Goal: Task Accomplishment & Management: Use online tool/utility

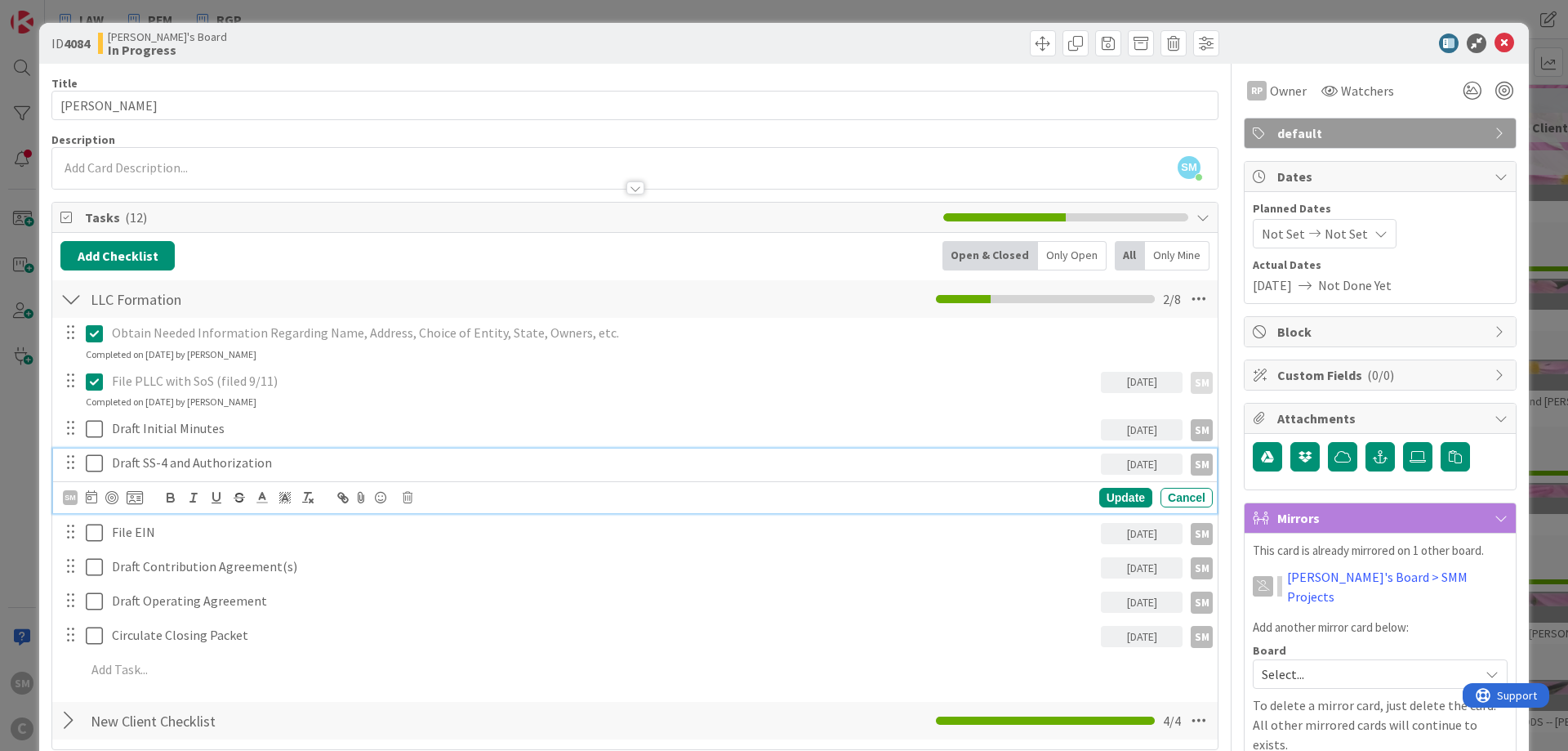
click at [94, 461] on icon at bounding box center [94, 463] width 17 height 20
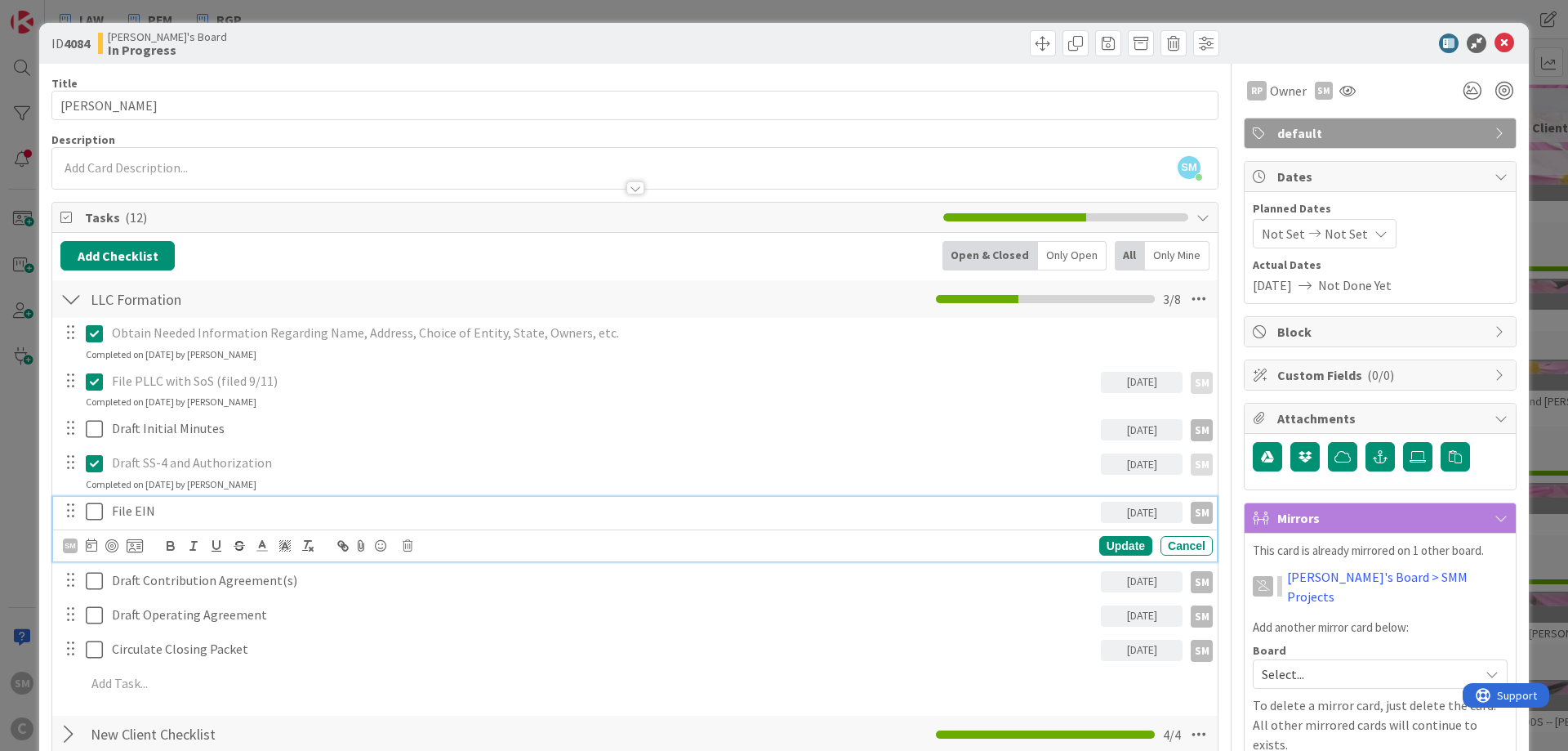
click at [97, 513] on icon at bounding box center [94, 511] width 17 height 20
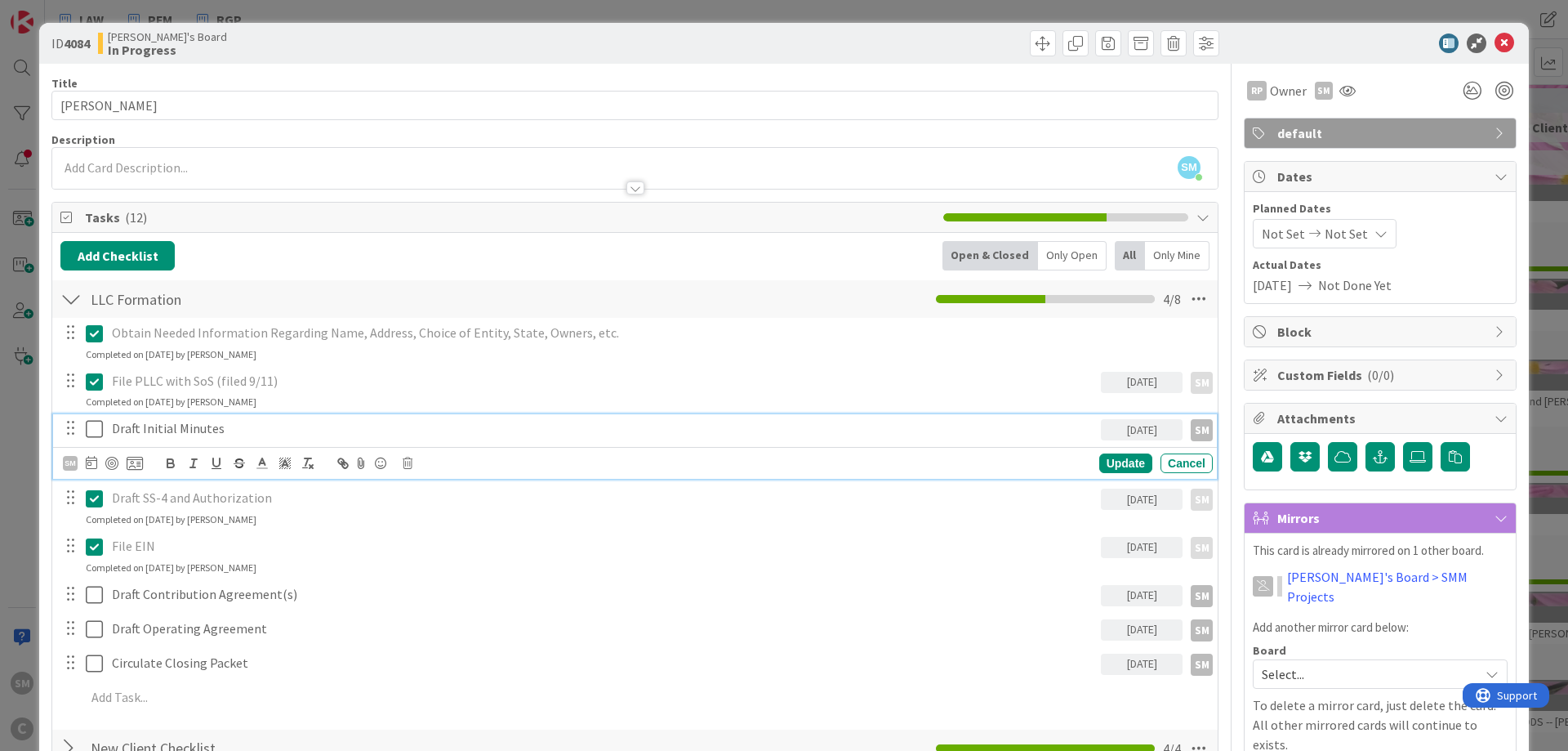
click at [254, 423] on p "Draft Initial Minutes" at bounding box center [604, 428] width 983 height 19
drag, startPoint x: 92, startPoint y: 432, endPoint x: 111, endPoint y: 483, distance: 54.4
click at [92, 433] on icon at bounding box center [94, 429] width 17 height 20
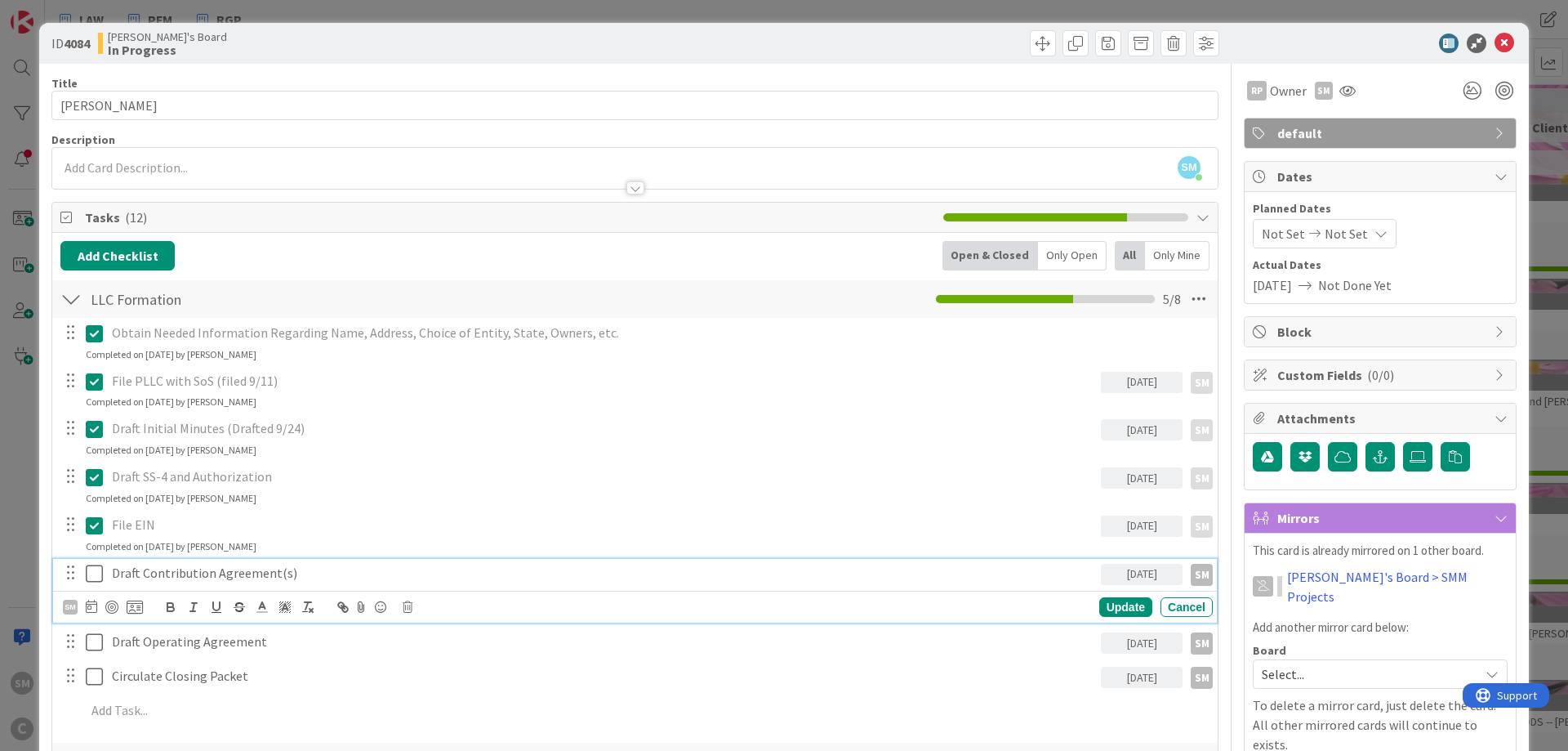
drag, startPoint x: 198, startPoint y: 564, endPoint x: 269, endPoint y: 592, distance: 76.3
click at [198, 566] on p "Draft Contribution Agreement(s)" at bounding box center [604, 573] width 983 height 19
click at [374, 572] on p "Draft Contribution Agreement(s)" at bounding box center [604, 573] width 983 height 19
click at [89, 568] on icon at bounding box center [94, 573] width 17 height 20
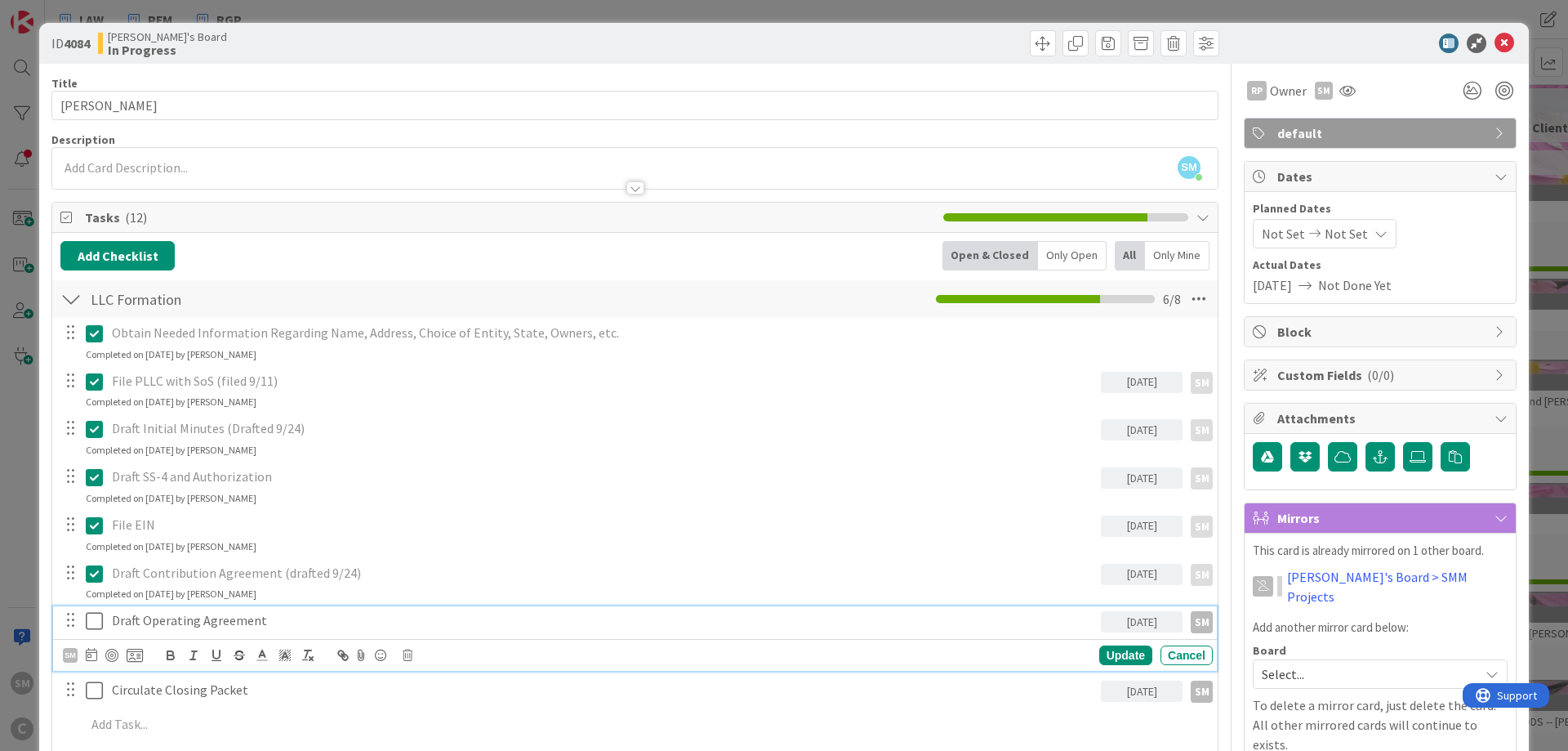
click at [313, 627] on p "Draft Operating Agreement" at bounding box center [604, 620] width 983 height 19
click at [97, 620] on icon at bounding box center [94, 621] width 17 height 20
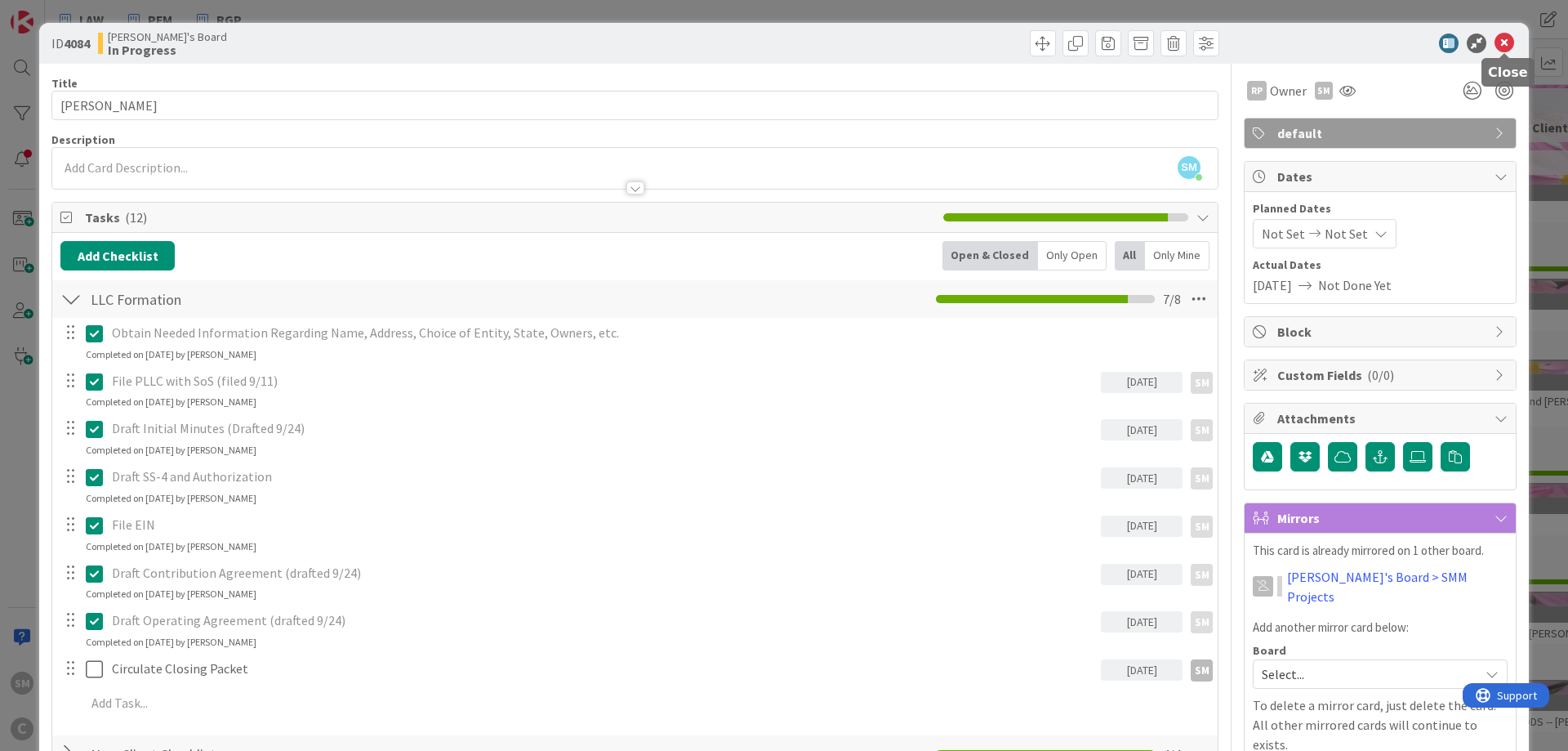
click at [1502, 43] on icon at bounding box center [1504, 44] width 20 height 20
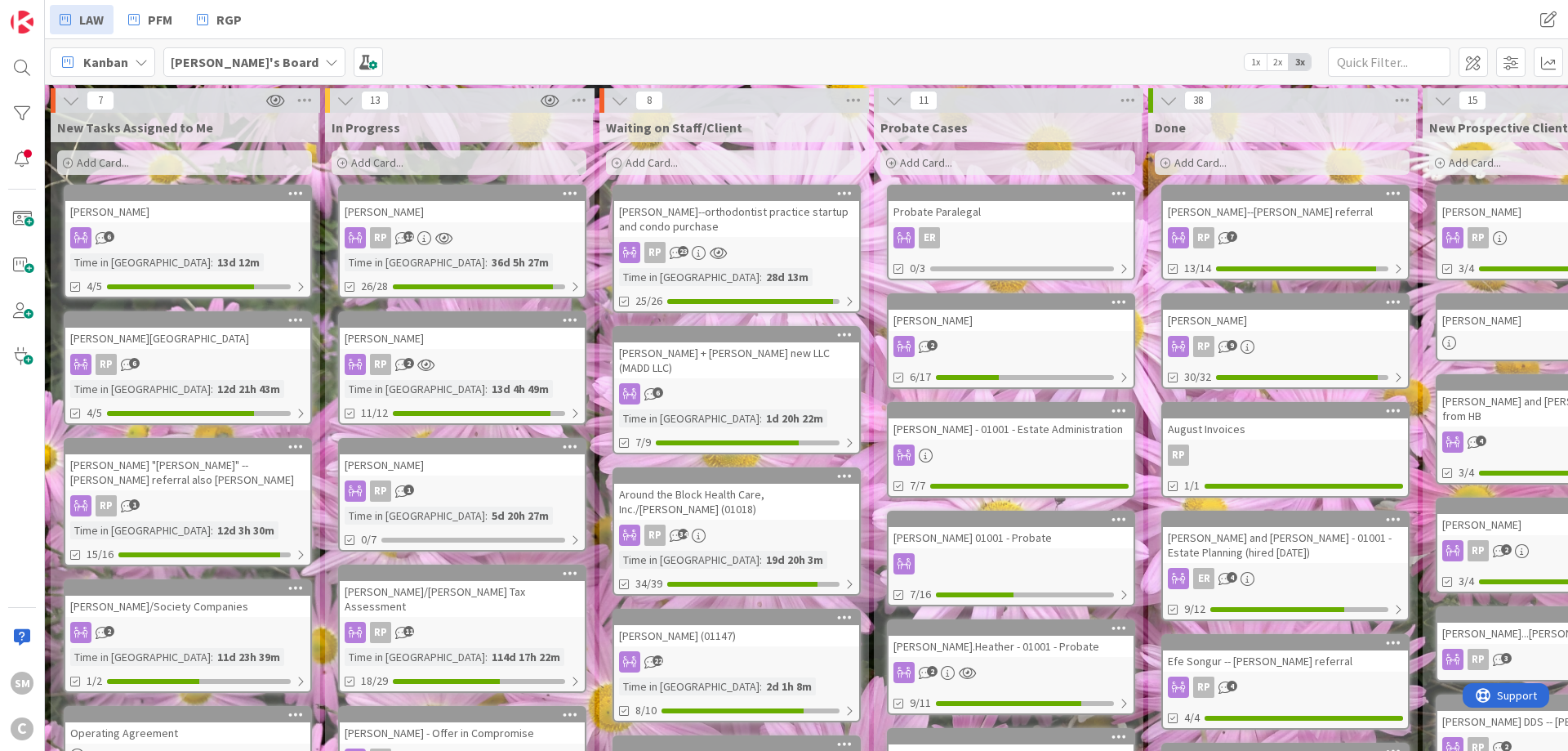
drag, startPoint x: 621, startPoint y: 236, endPoint x: 675, endPoint y: 239, distance: 54.1
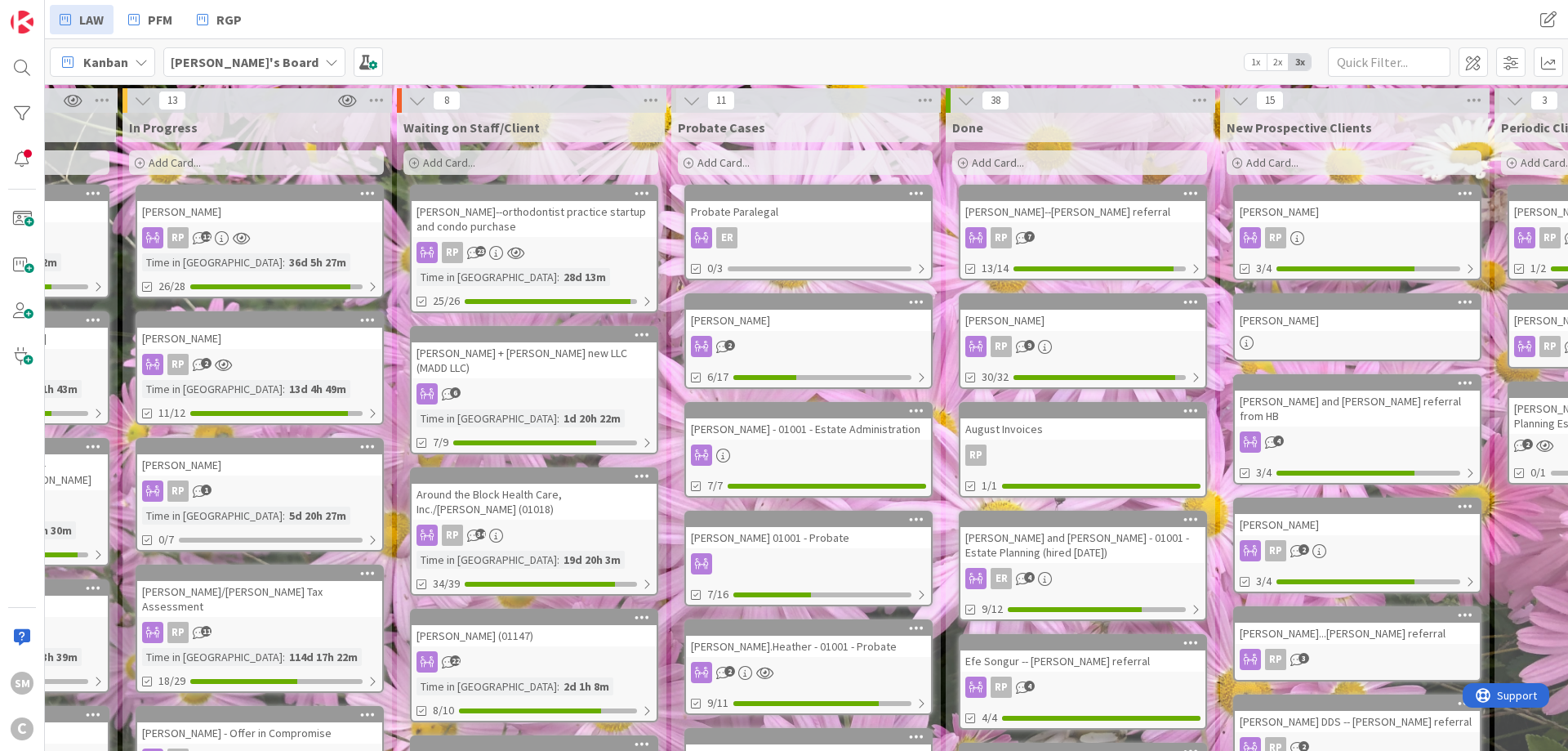
scroll to position [0, 433]
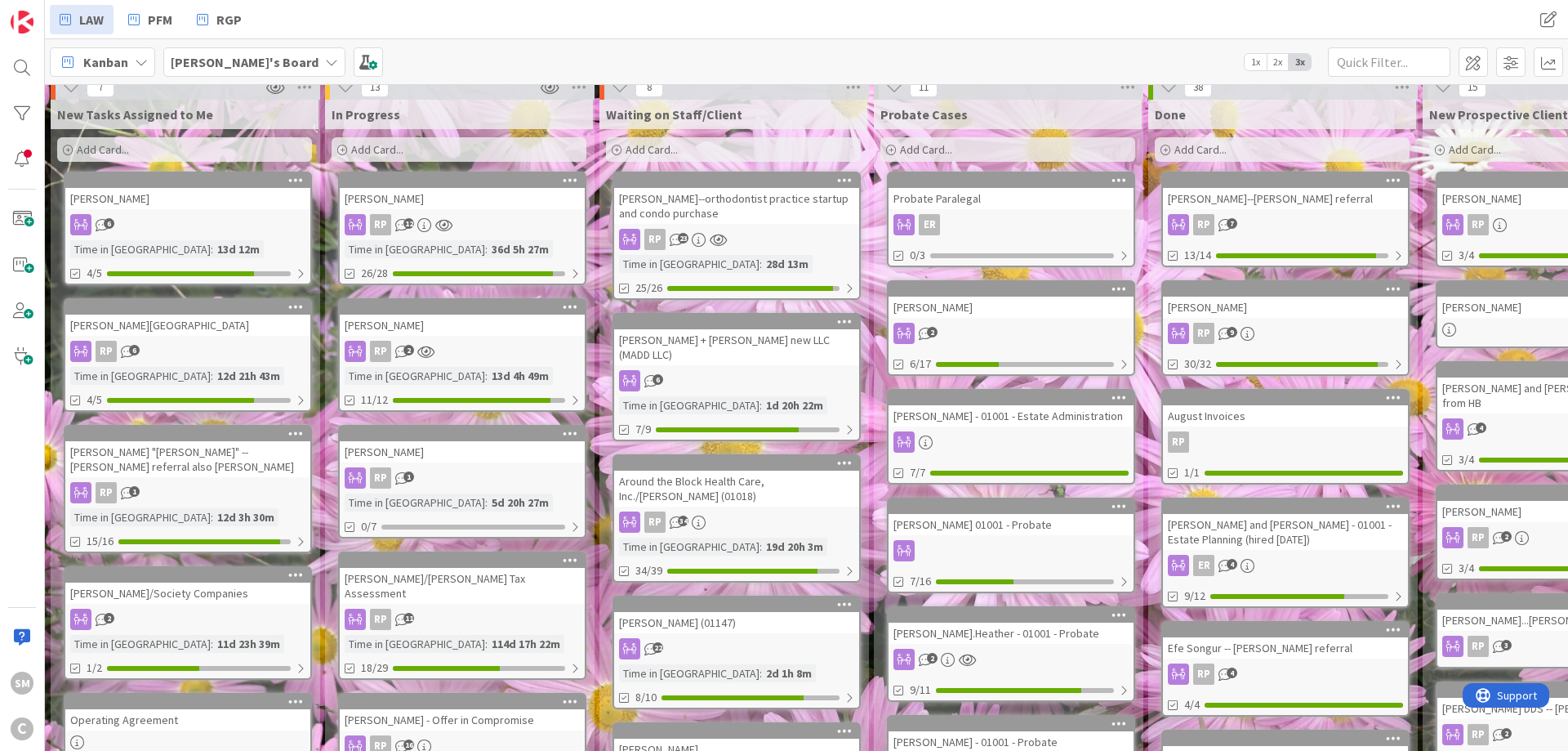
drag, startPoint x: 592, startPoint y: 235, endPoint x: 84, endPoint y: 256, distance: 508.4
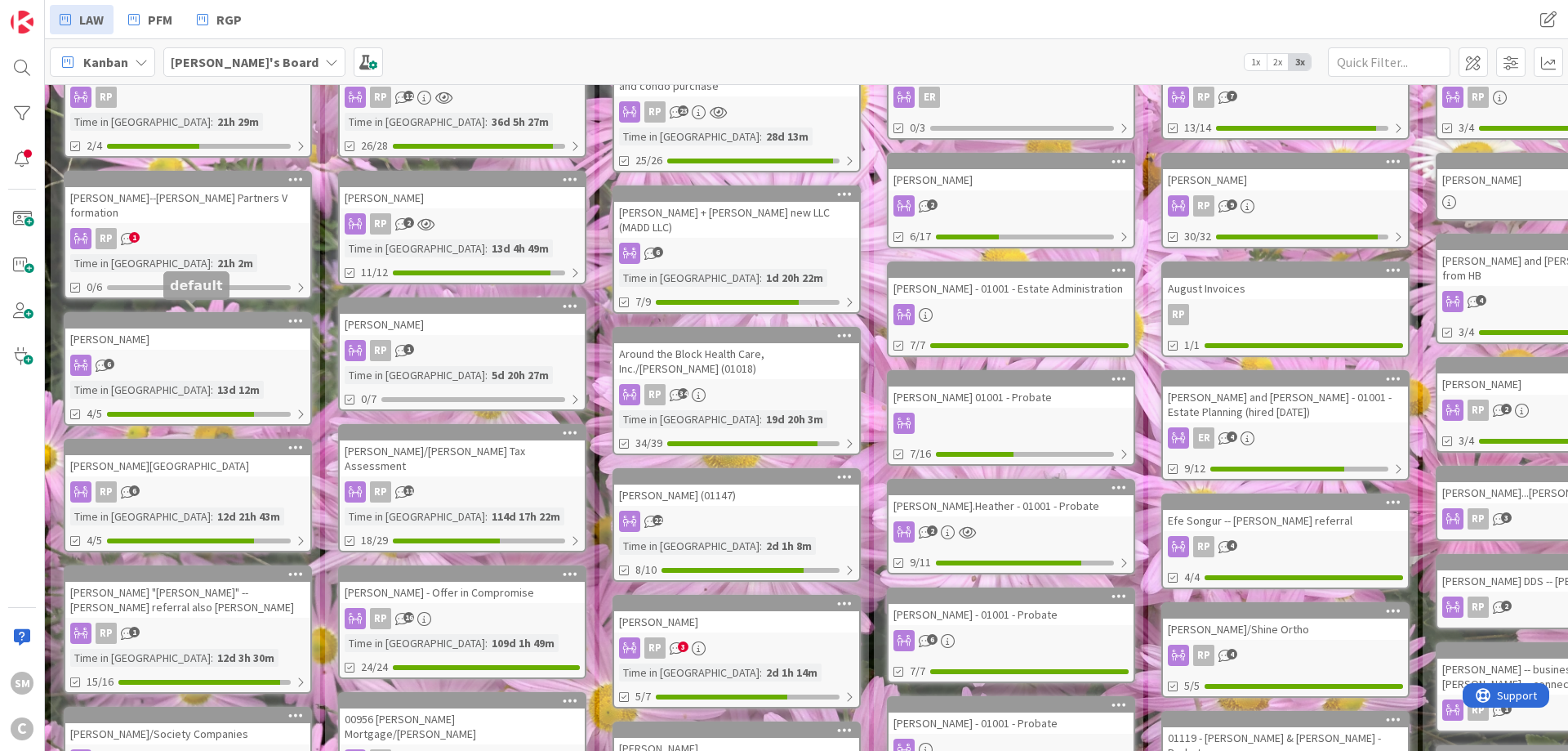
scroll to position [588, 0]
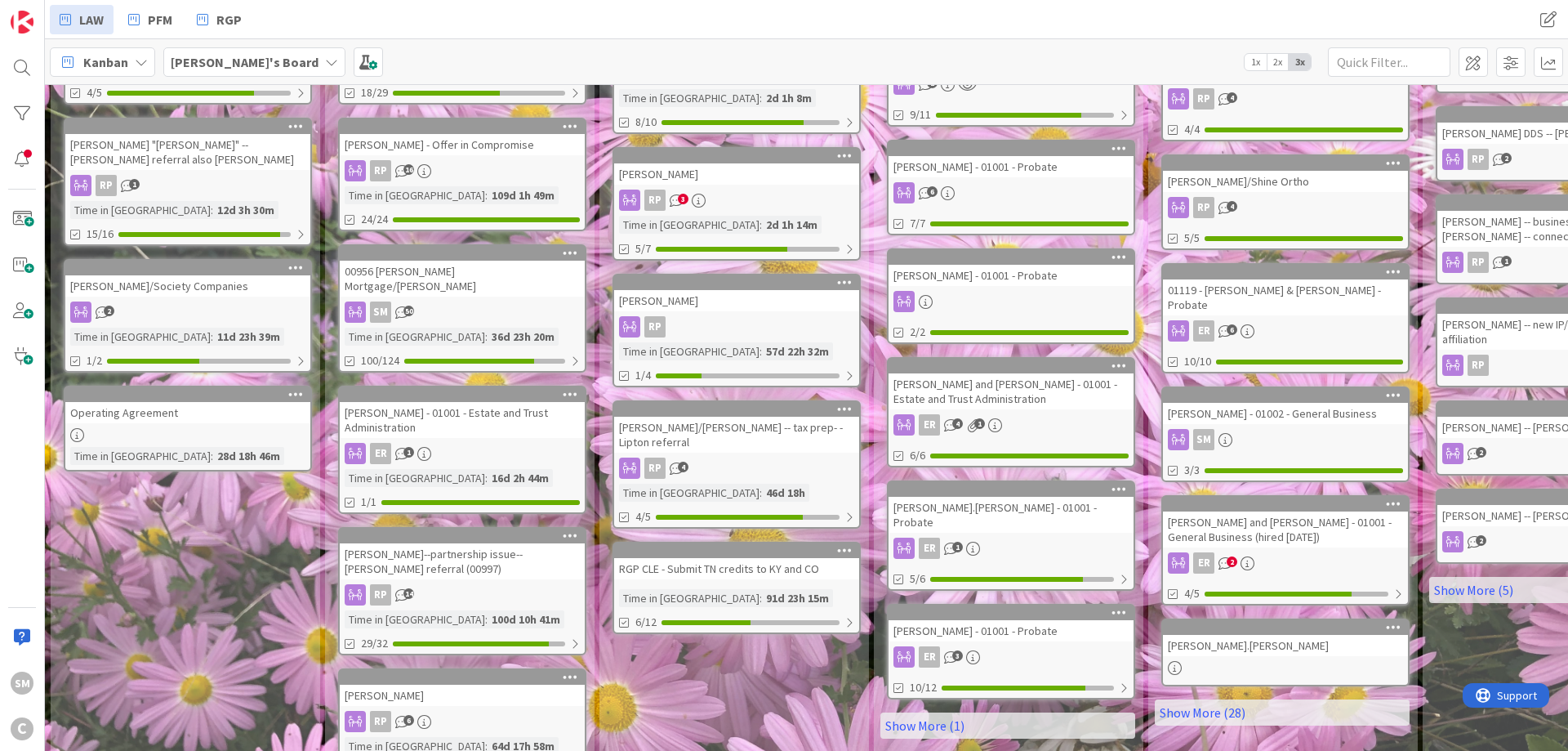
click at [187, 428] on div at bounding box center [187, 435] width 245 height 14
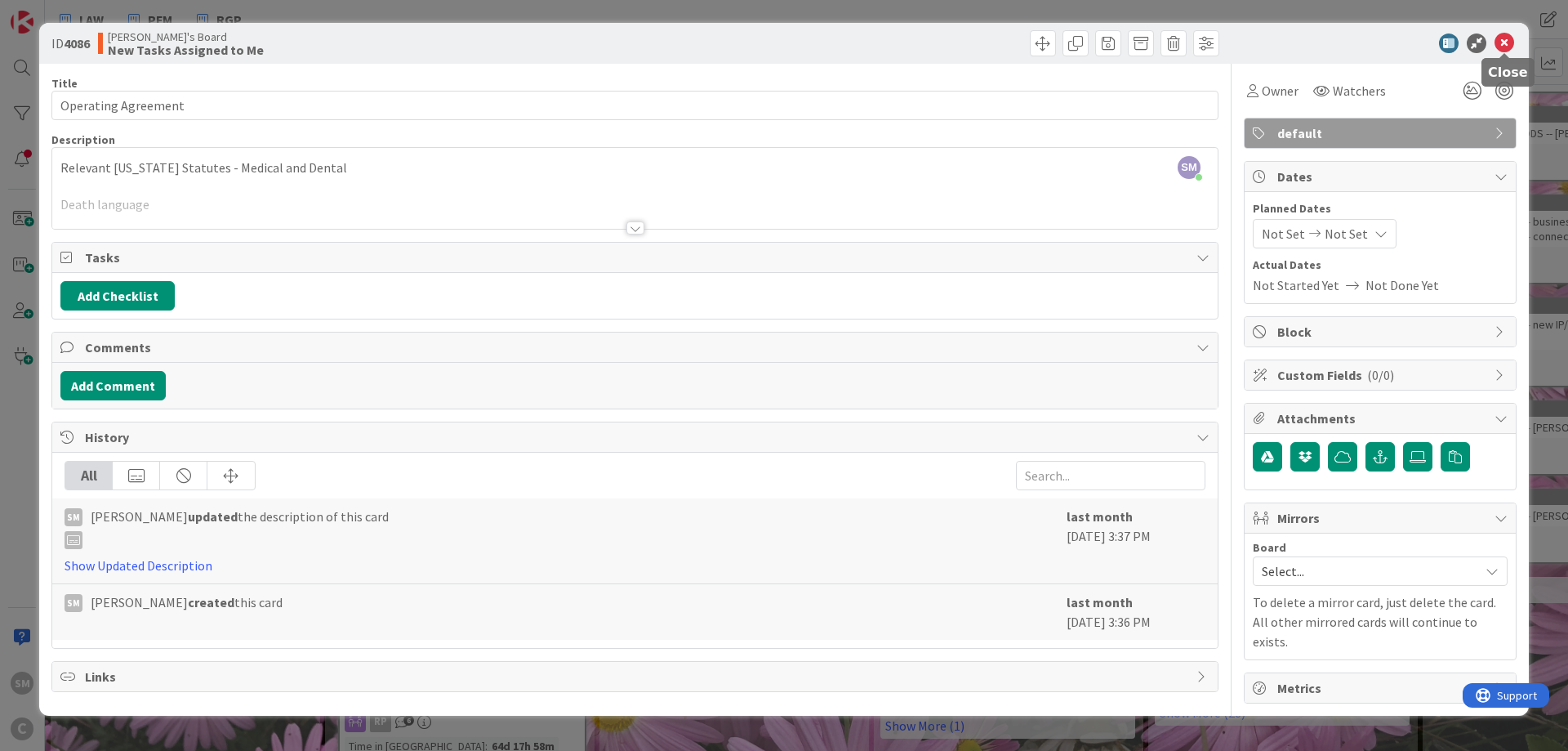
click at [1512, 41] on icon at bounding box center [1504, 44] width 20 height 20
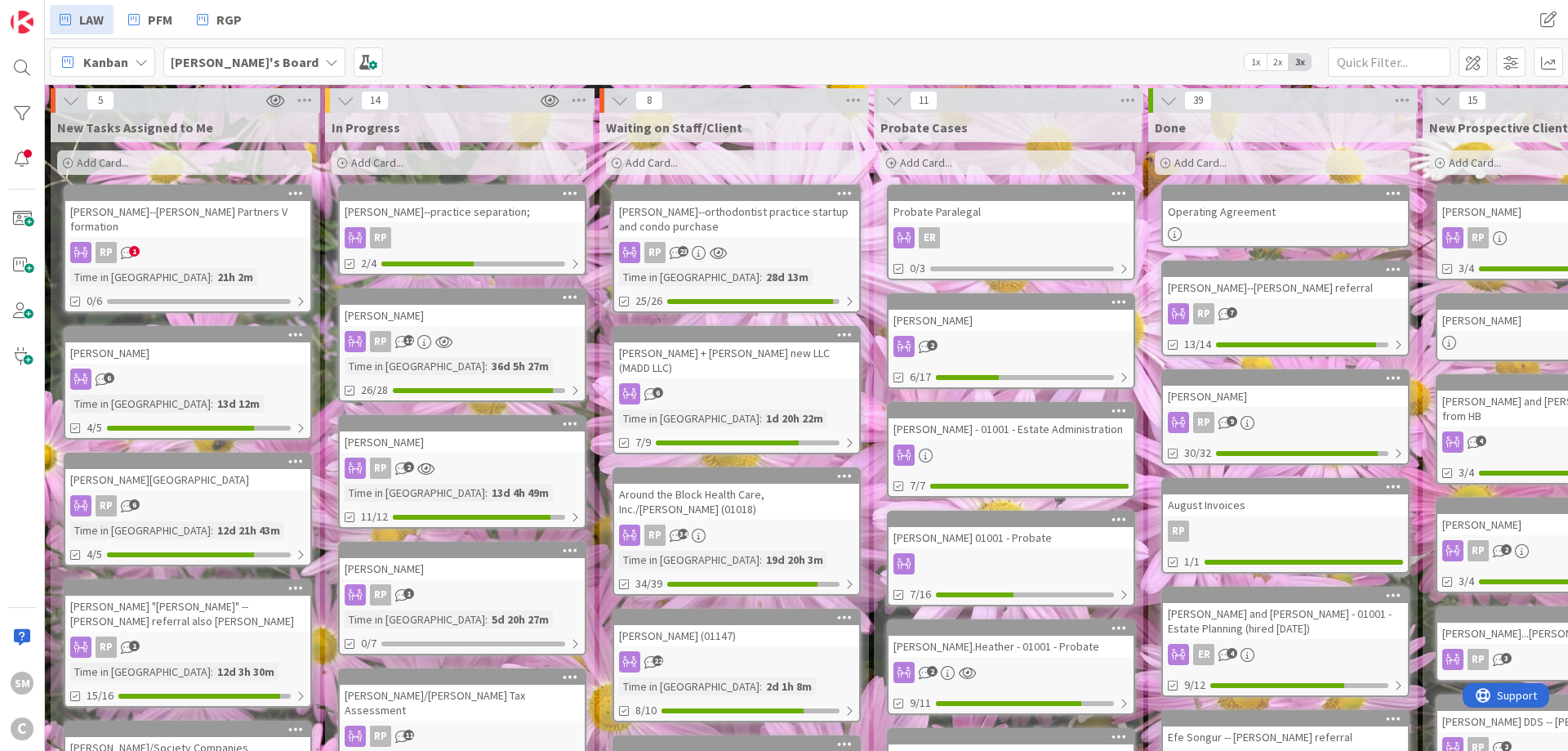
click at [418, 221] on div "[PERSON_NAME]--practice separation;" at bounding box center [462, 212] width 245 height 21
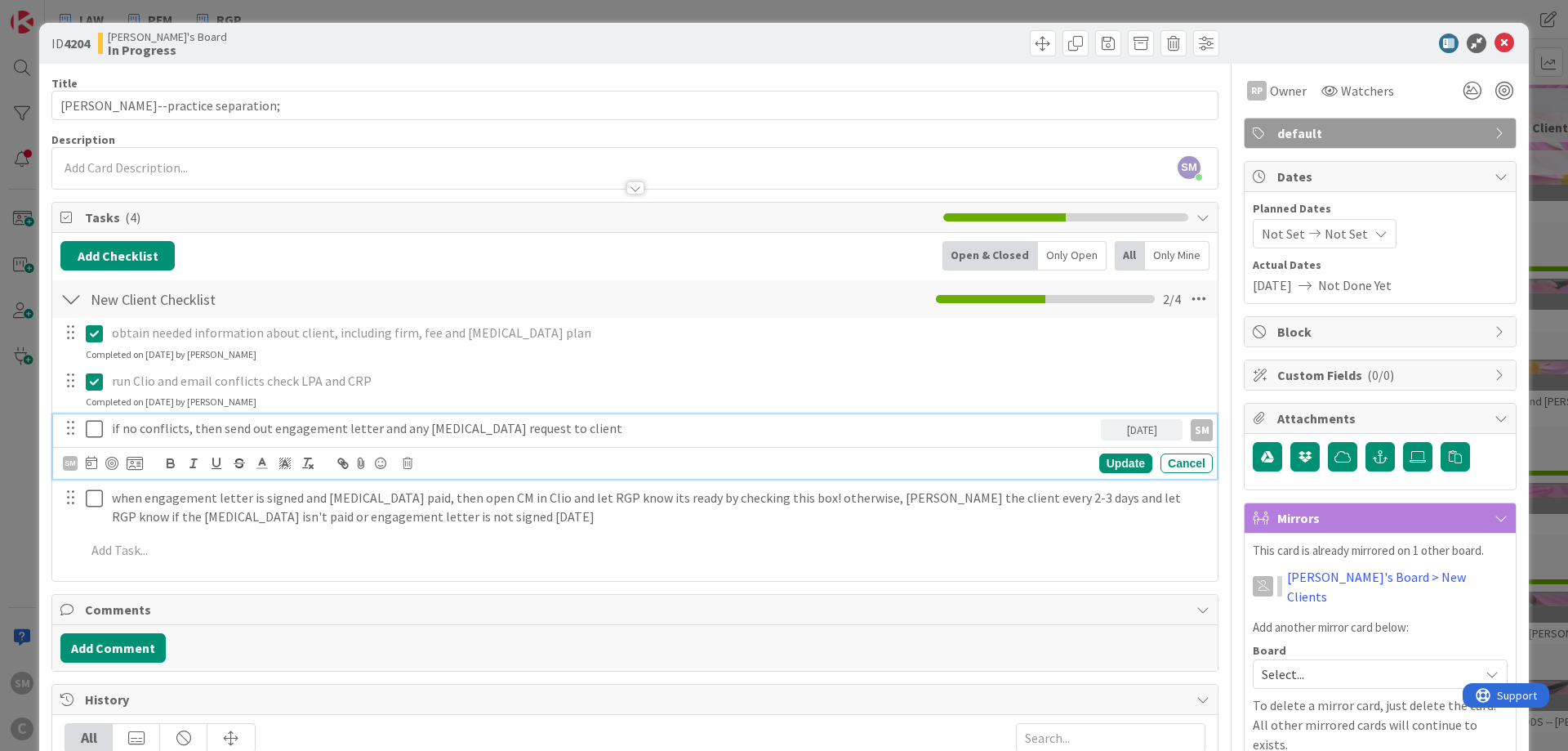
click at [97, 425] on icon at bounding box center [94, 429] width 17 height 20
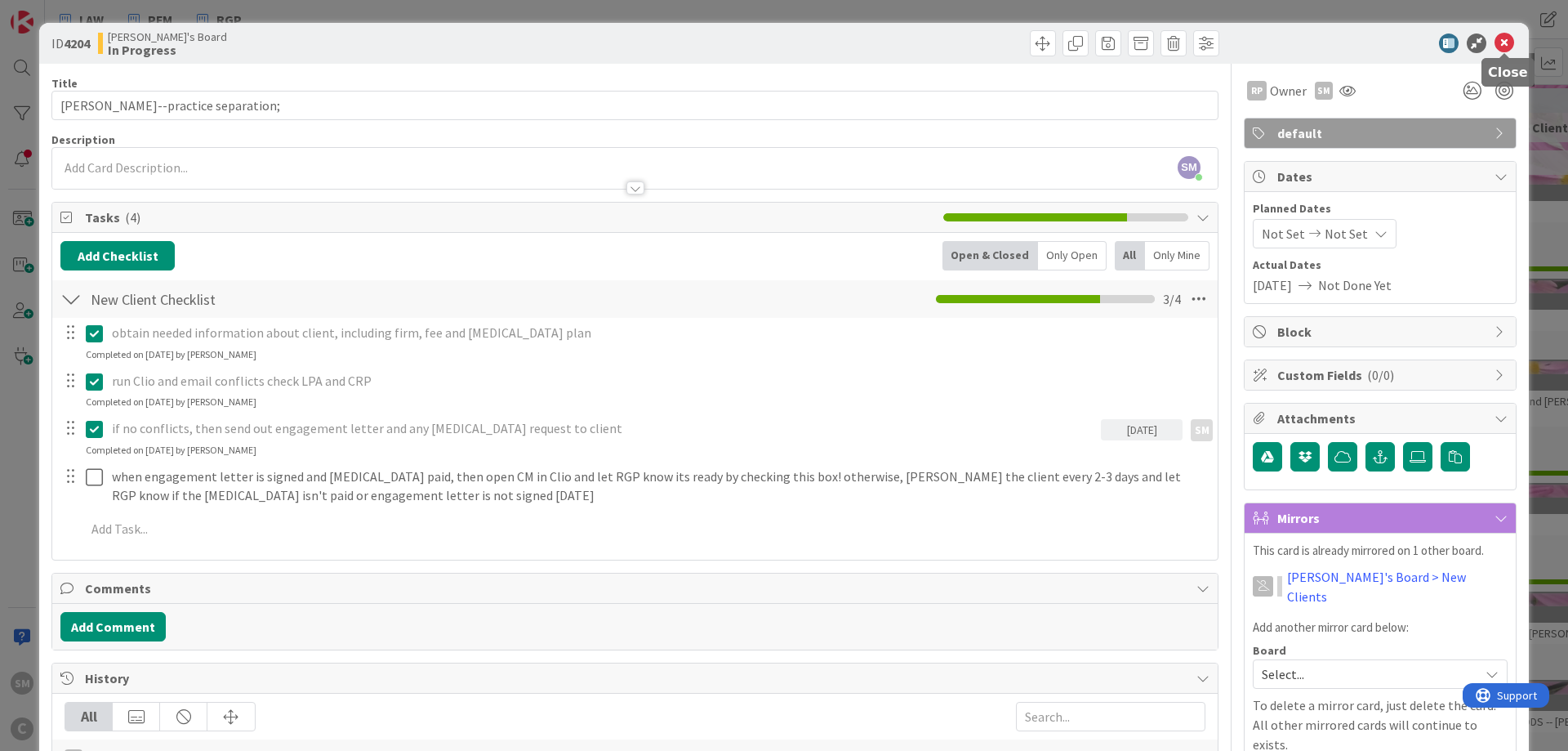
click at [1507, 47] on icon at bounding box center [1504, 44] width 20 height 20
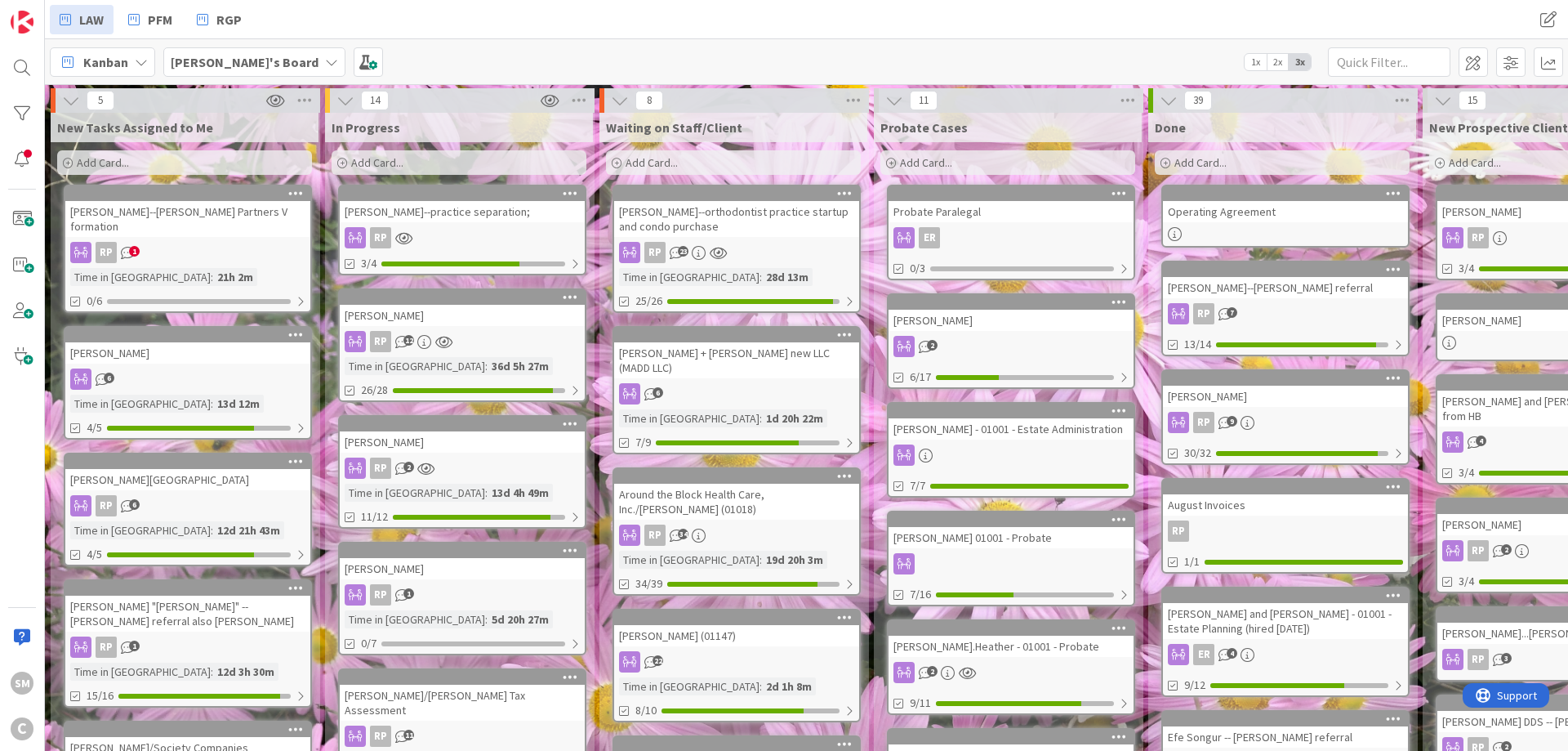
click at [184, 242] on div "RP 1" at bounding box center [187, 253] width 245 height 21
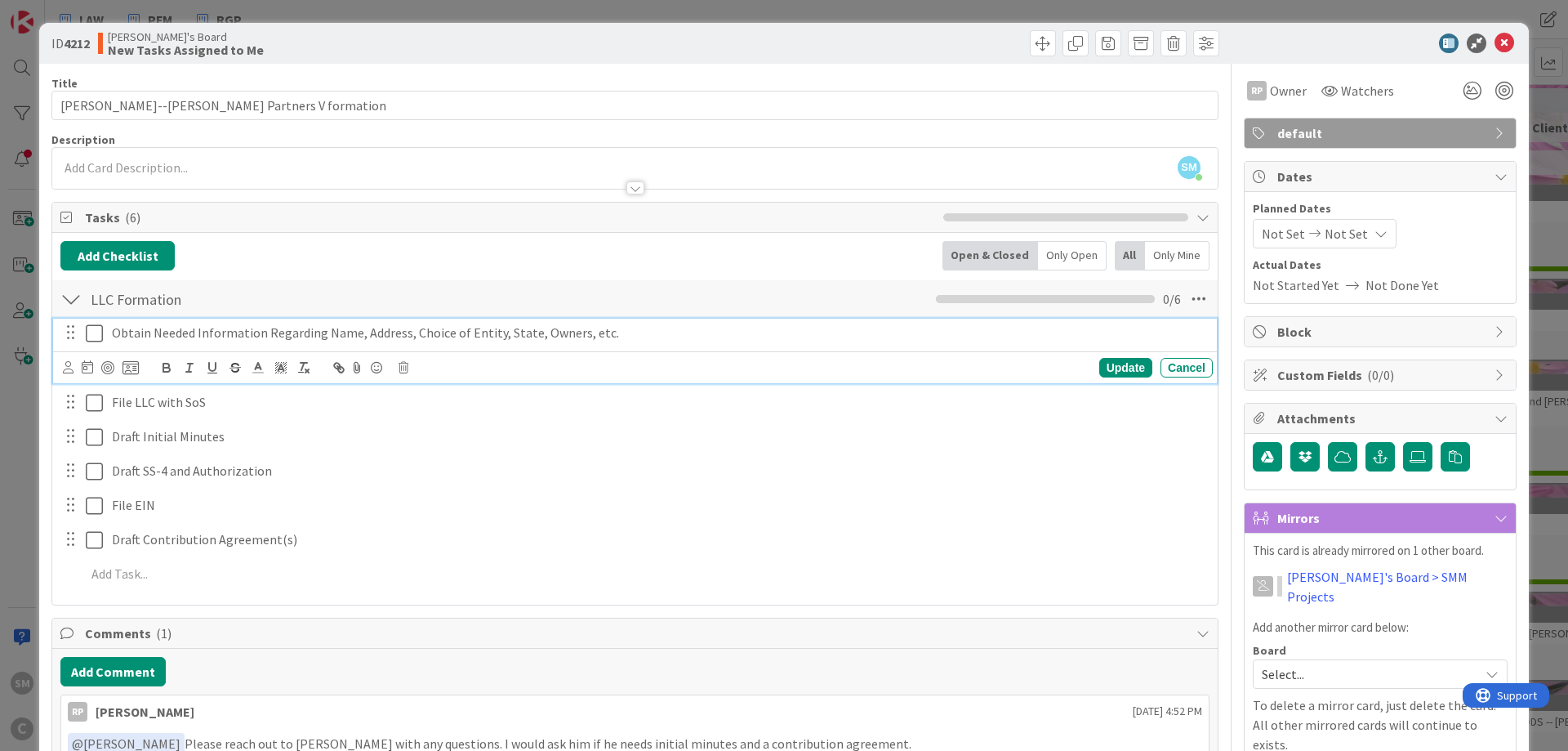
click at [98, 335] on icon at bounding box center [94, 334] width 17 height 20
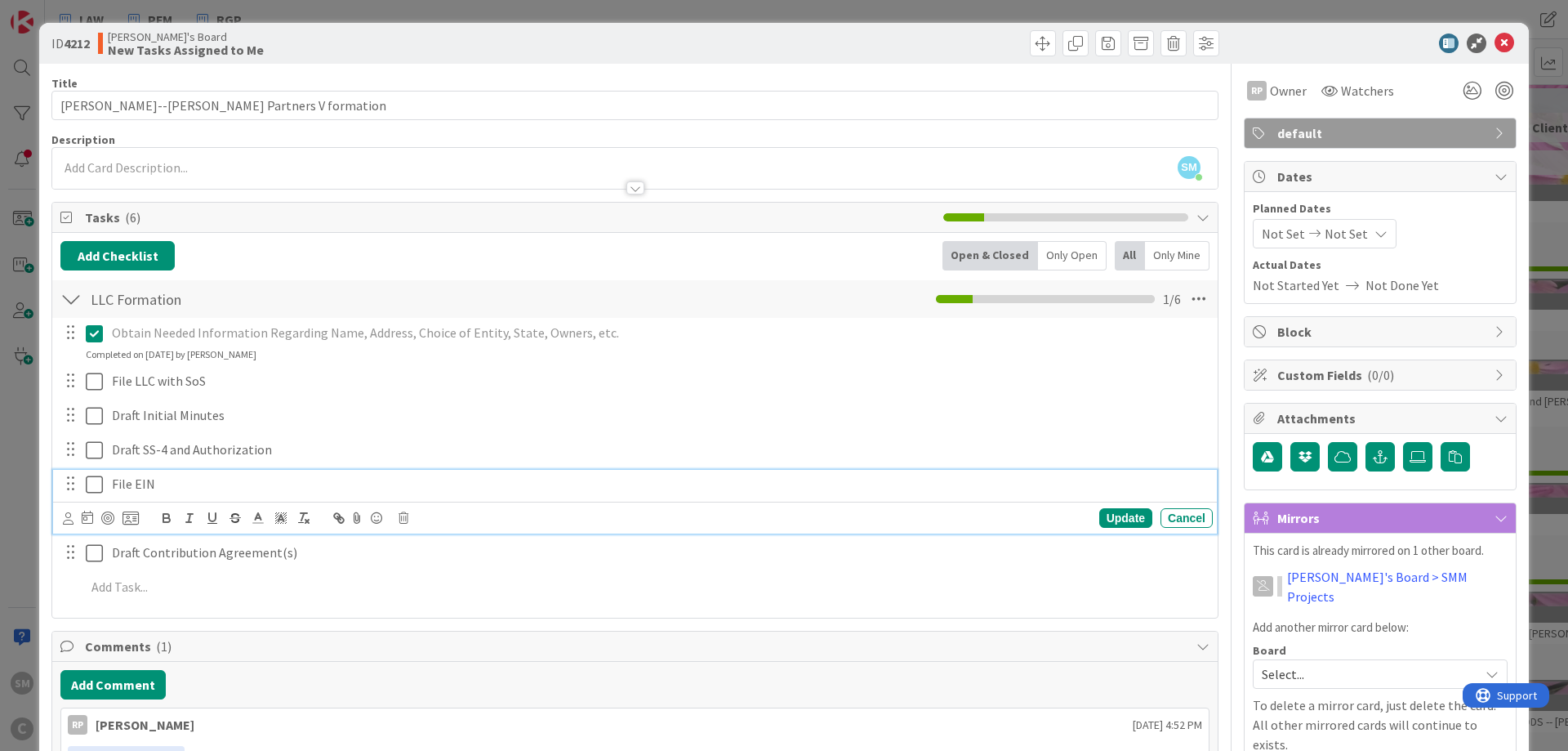
click at [96, 480] on icon at bounding box center [94, 485] width 17 height 20
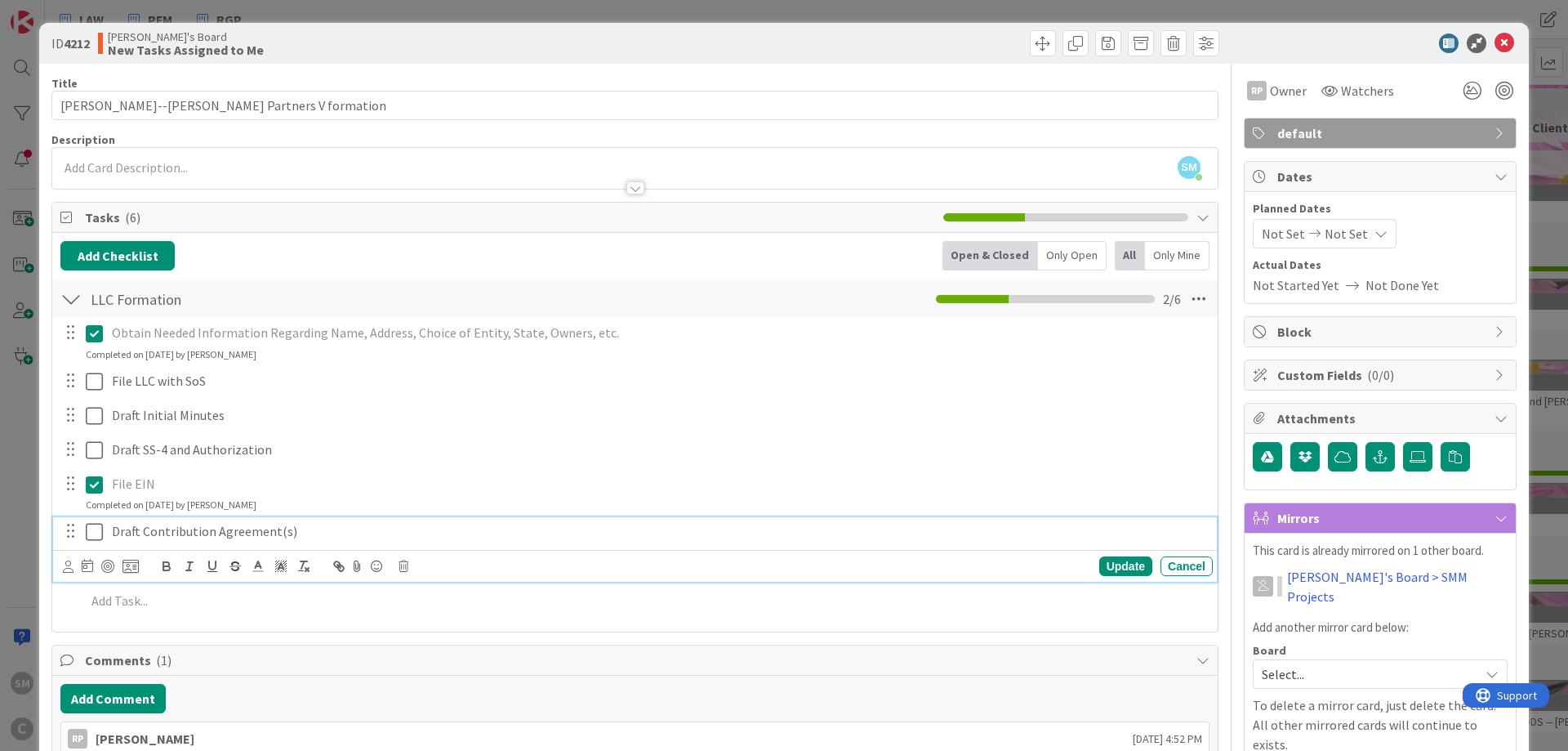
click at [92, 532] on icon at bounding box center [94, 532] width 17 height 20
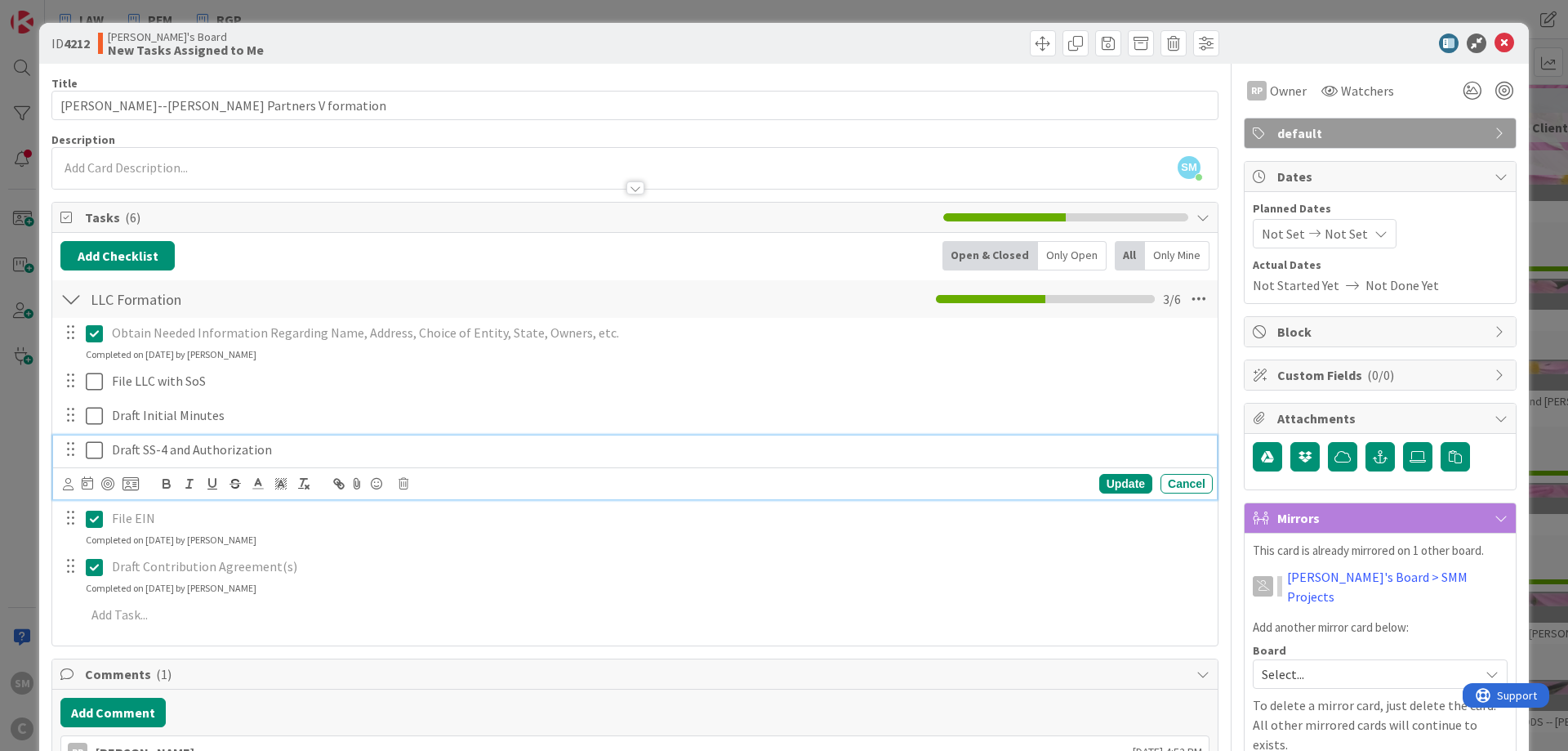
click at [96, 441] on icon at bounding box center [94, 450] width 17 height 20
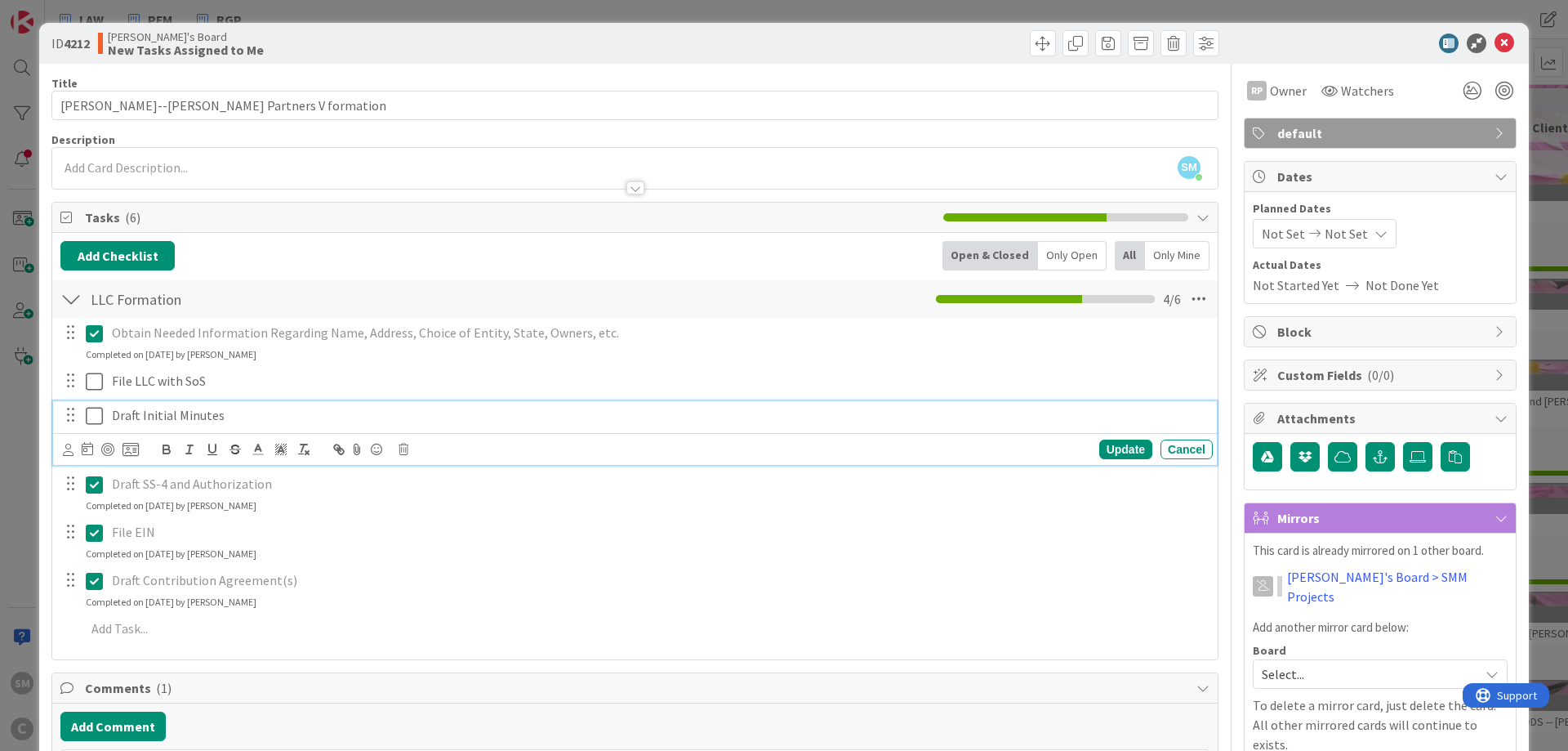
click at [96, 412] on icon at bounding box center [94, 416] width 17 height 20
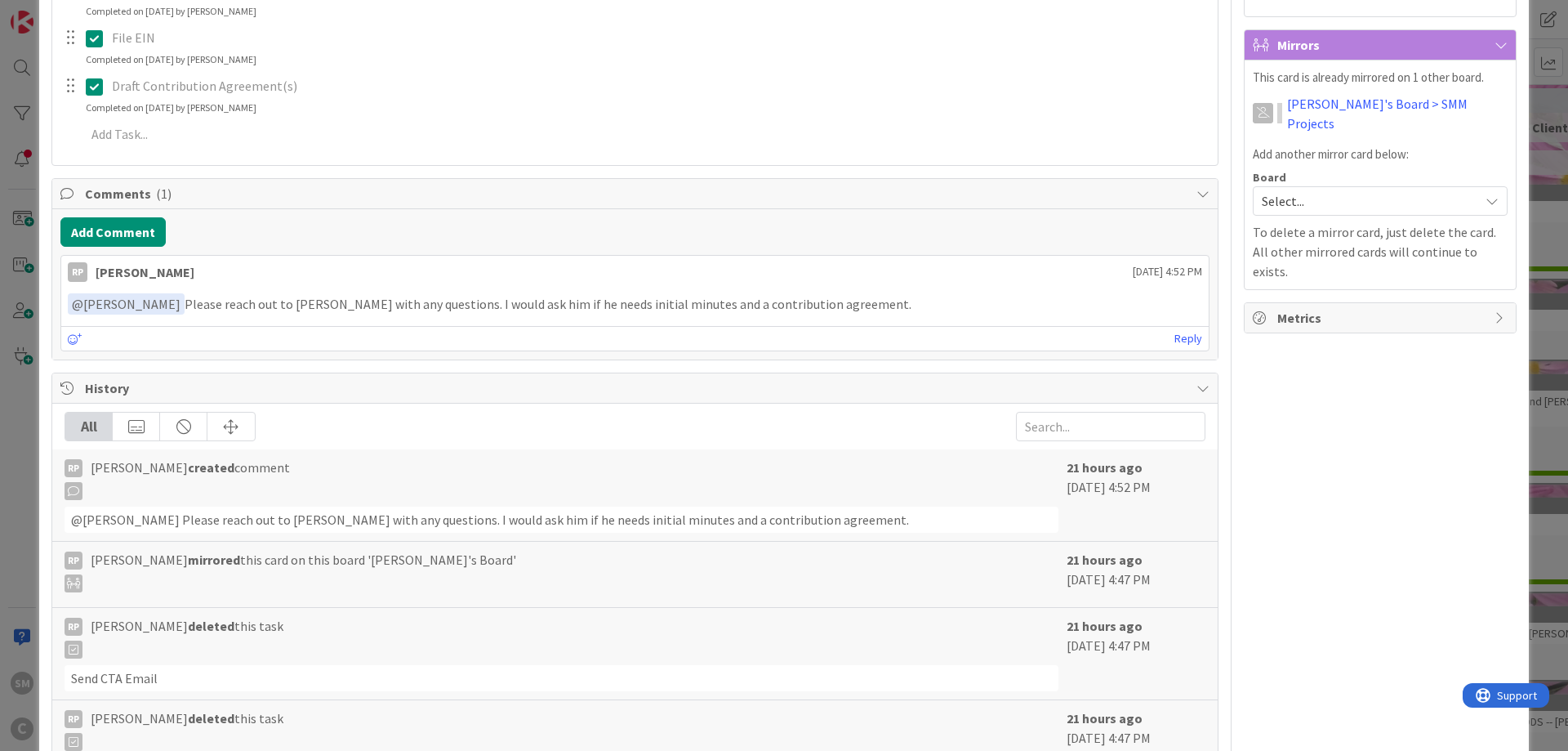
scroll to position [490, 0]
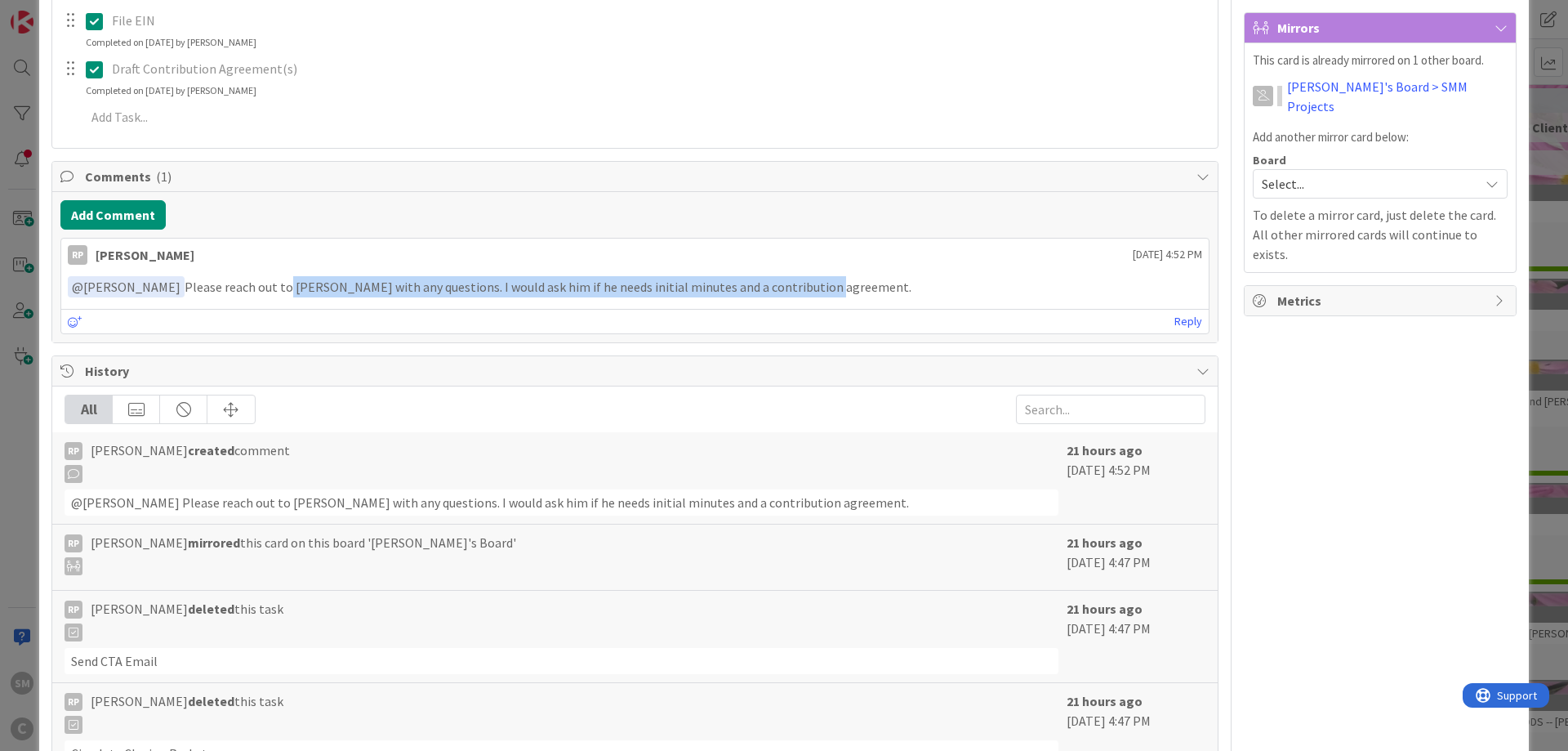
drag, startPoint x: 281, startPoint y: 281, endPoint x: 877, endPoint y: 287, distance: 596.0
click at [832, 287] on p "﻿ @ Samantha Moffitt ﻿ Please reach out to George with any questions. I would a…" at bounding box center [635, 287] width 1135 height 22
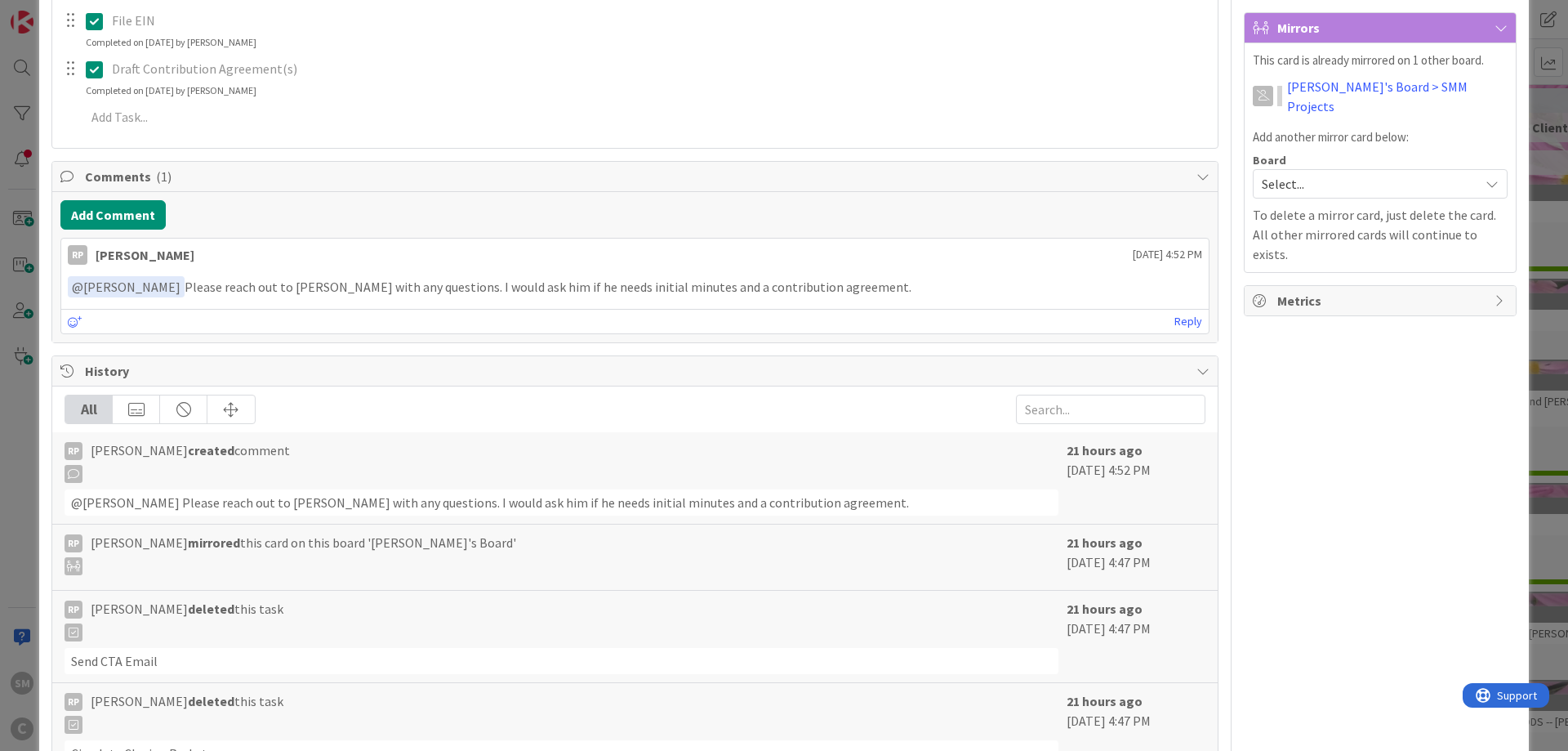
click at [915, 287] on p "﻿ @ Samantha Moffitt ﻿ Please reach out to George with any questions. I would a…" at bounding box center [635, 287] width 1135 height 22
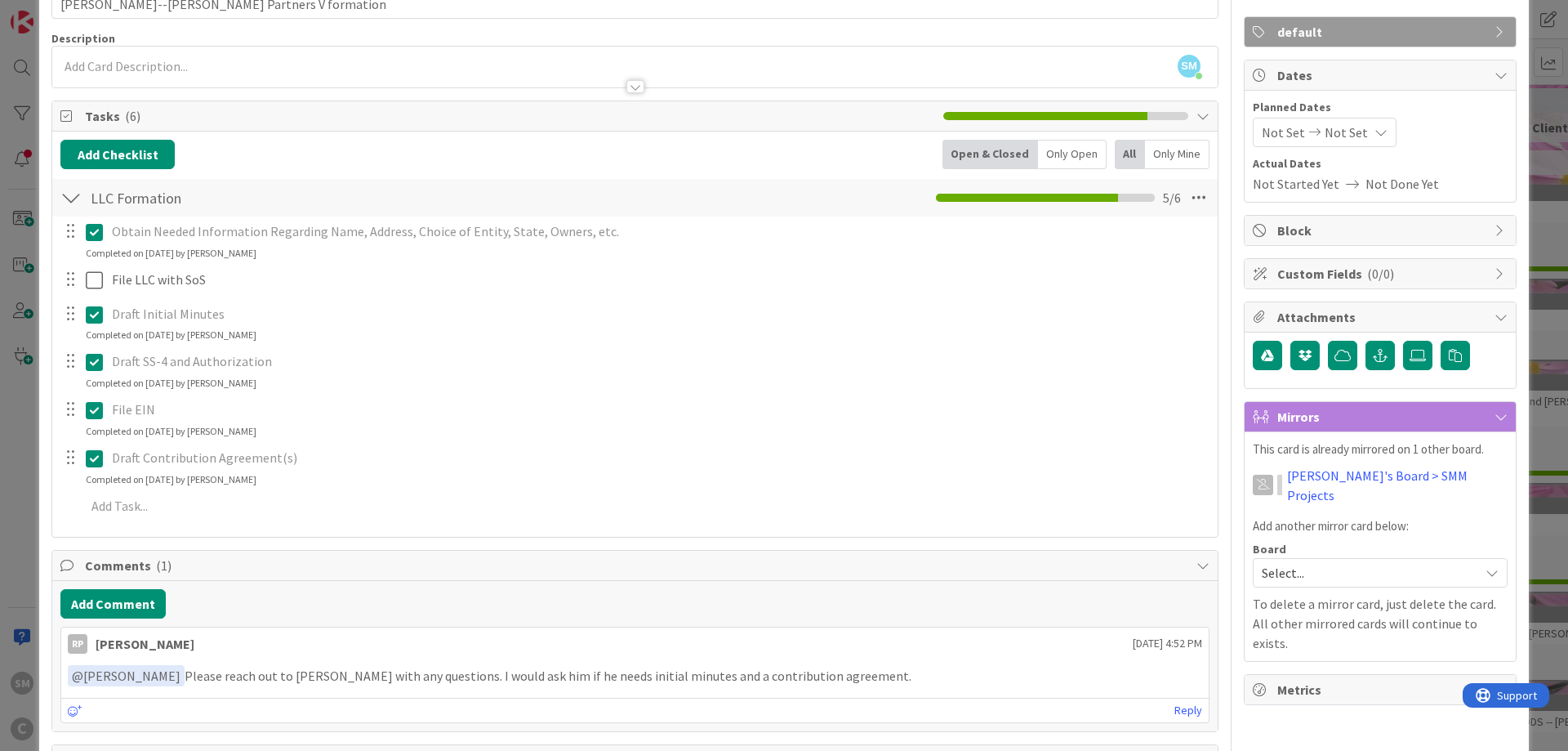
scroll to position [98, 0]
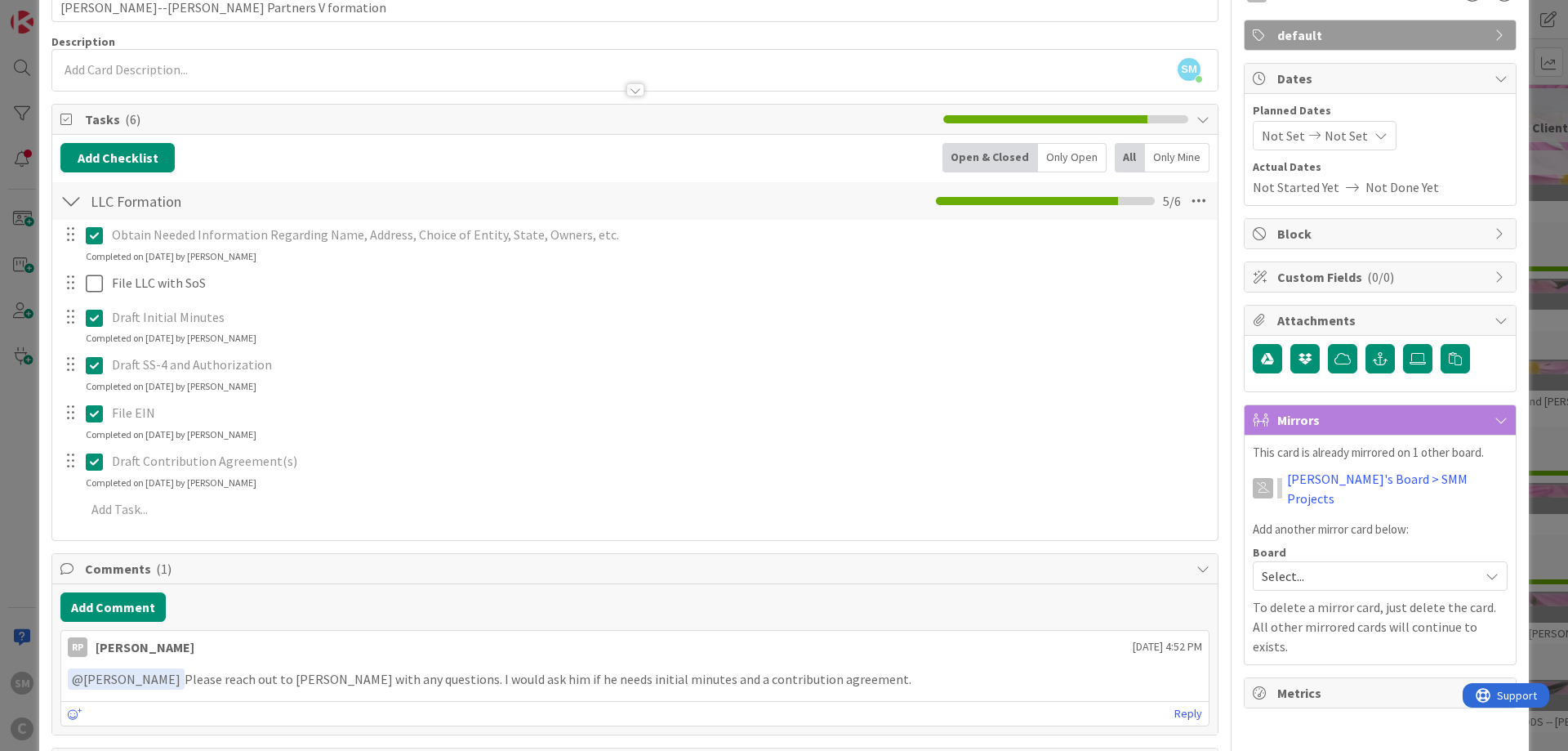
click at [94, 320] on icon at bounding box center [94, 318] width 17 height 20
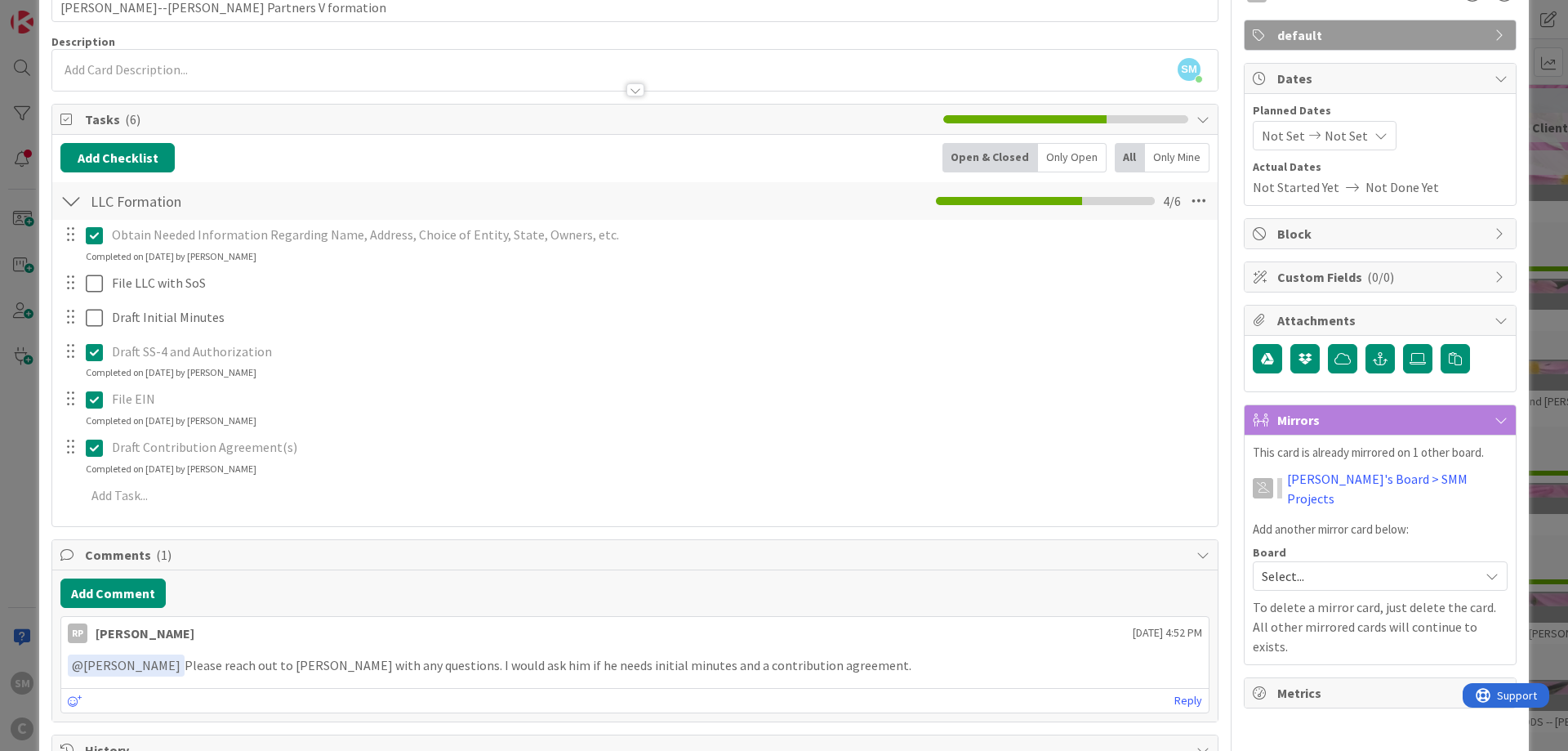
click at [96, 477] on div "Obtain Needed Information Regarding Name, Address, Choice of Entity, State, Own…" at bounding box center [635, 368] width 1149 height 297
click at [94, 449] on icon at bounding box center [94, 448] width 17 height 20
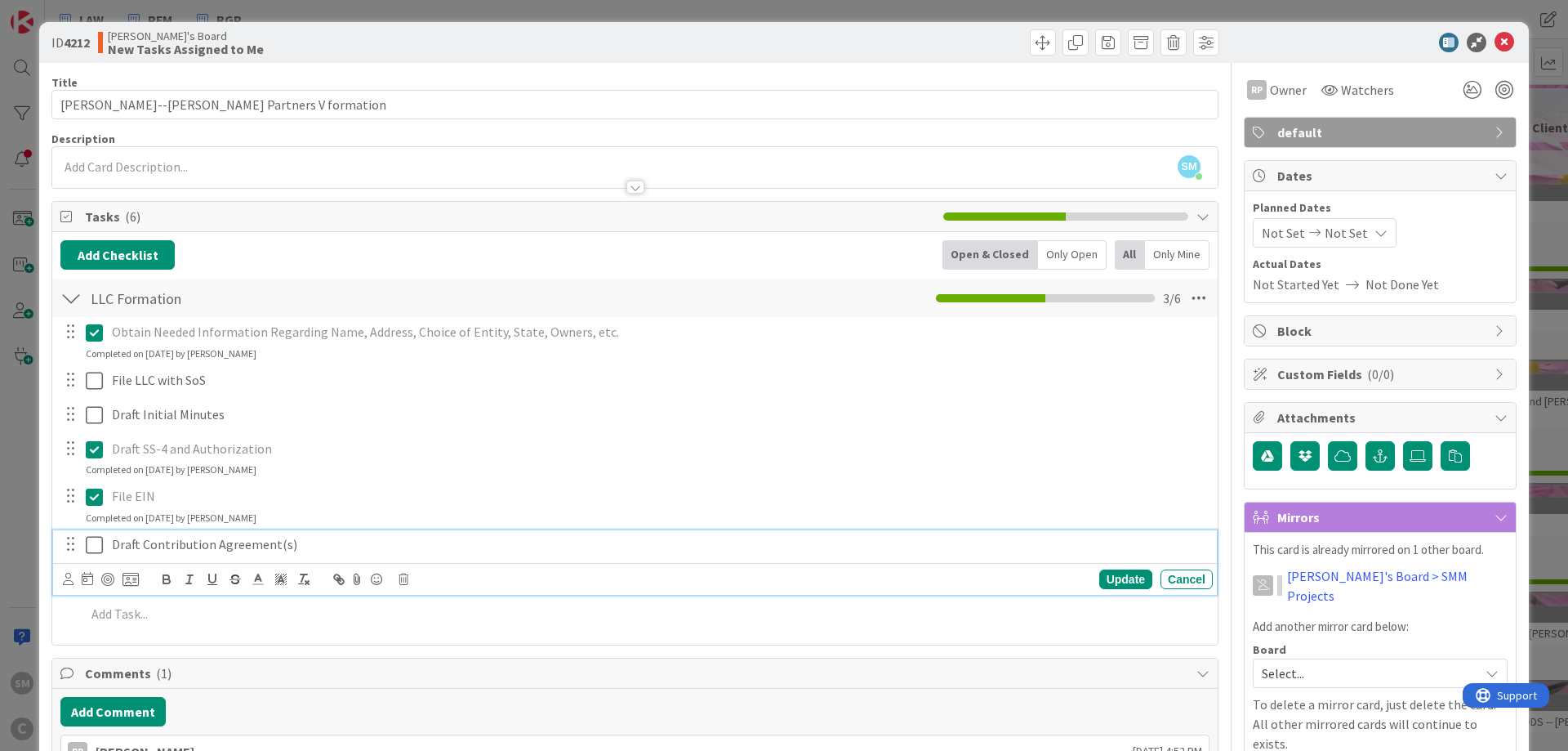
scroll to position [0, 0]
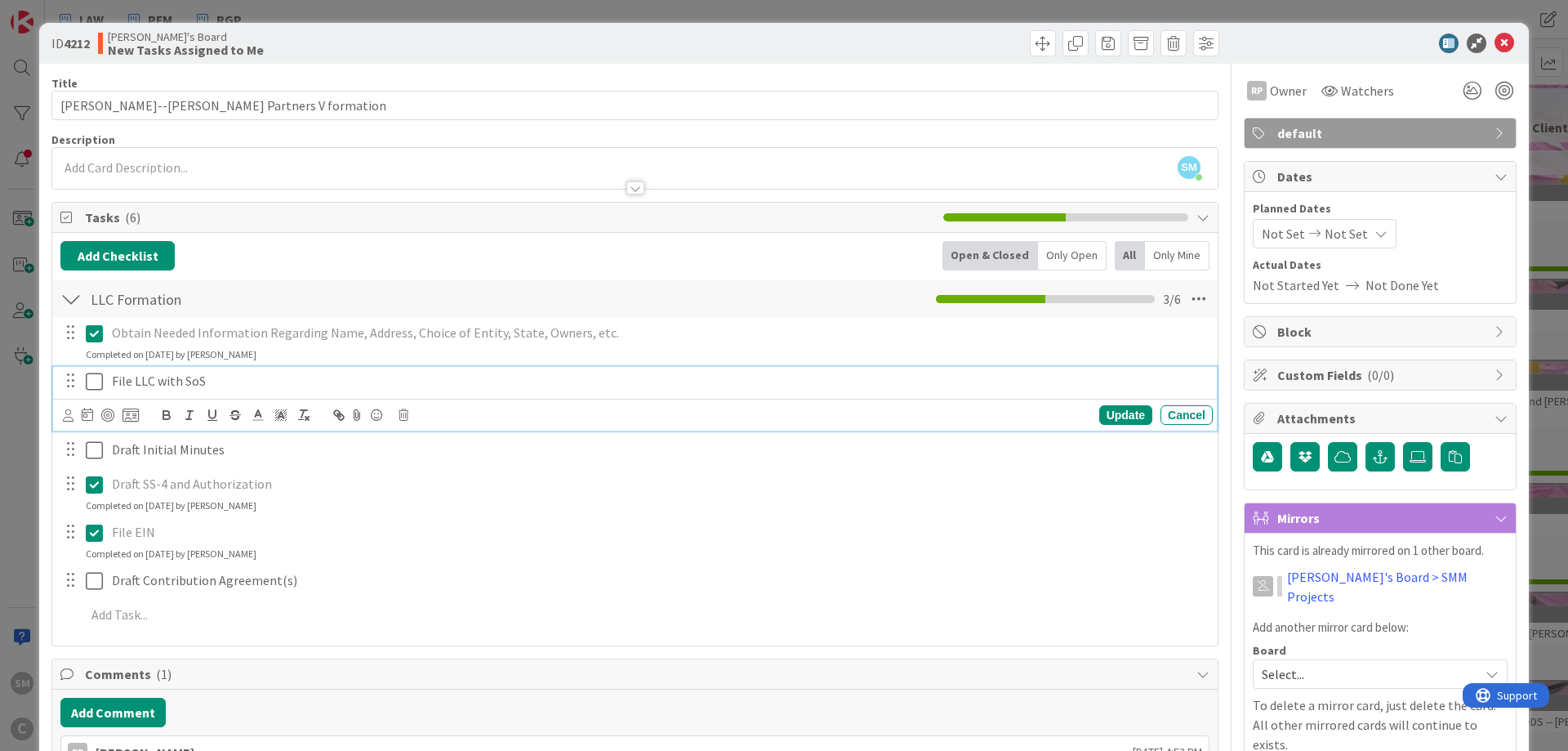
click at [97, 384] on icon at bounding box center [94, 382] width 17 height 20
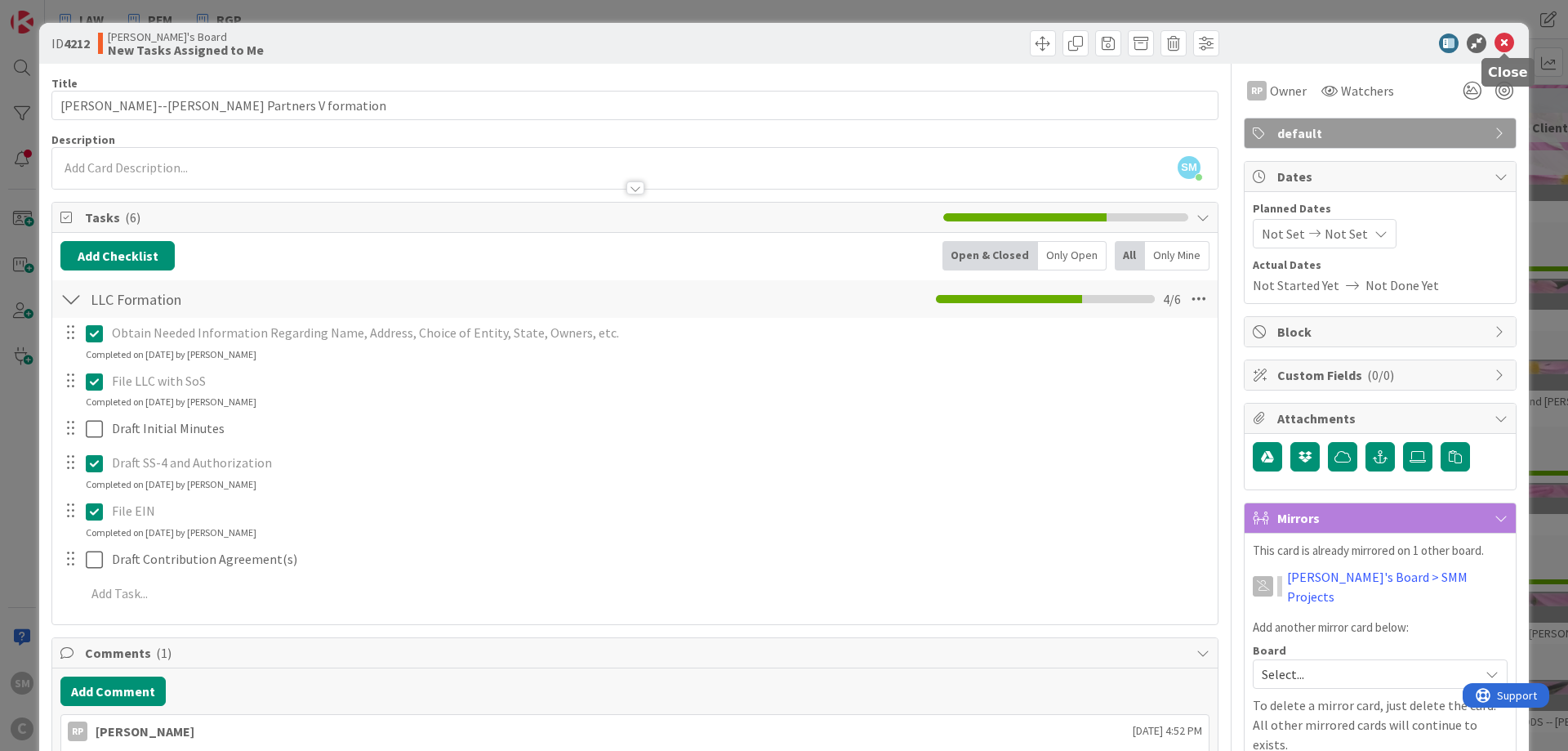
click at [1502, 40] on icon at bounding box center [1504, 44] width 20 height 20
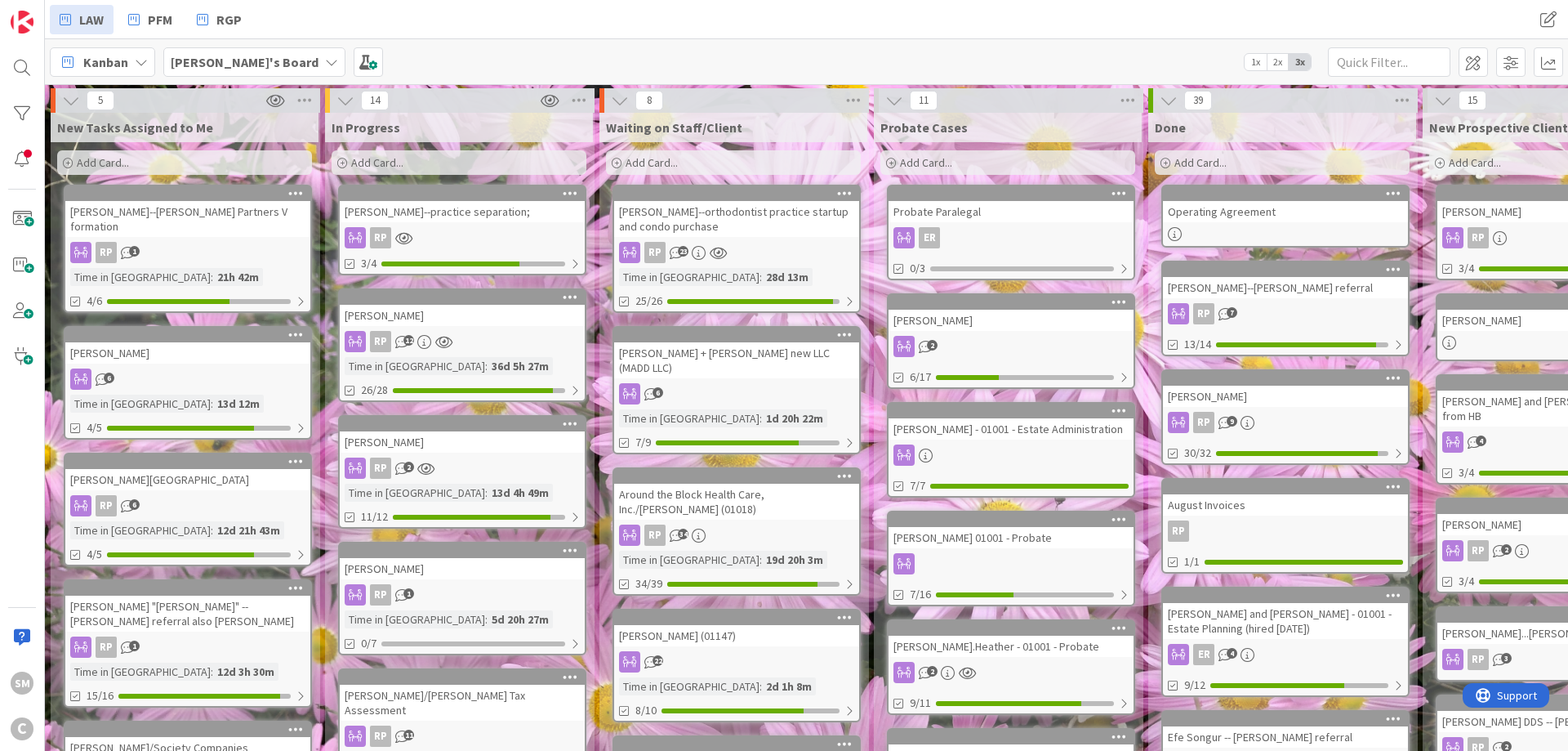
click at [477, 217] on div "[PERSON_NAME]--practice separation;" at bounding box center [462, 212] width 245 height 21
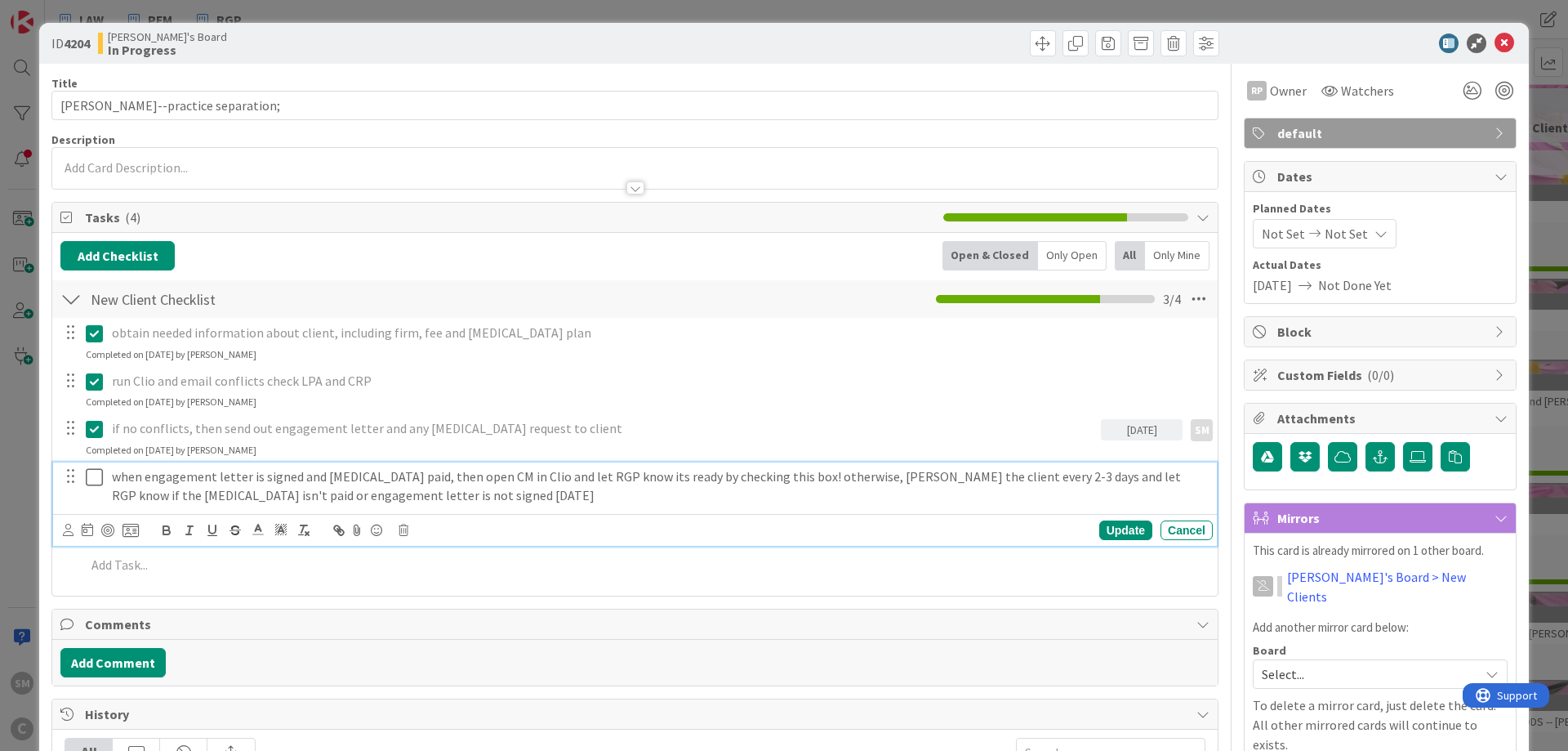
click at [95, 478] on icon at bounding box center [94, 478] width 17 height 20
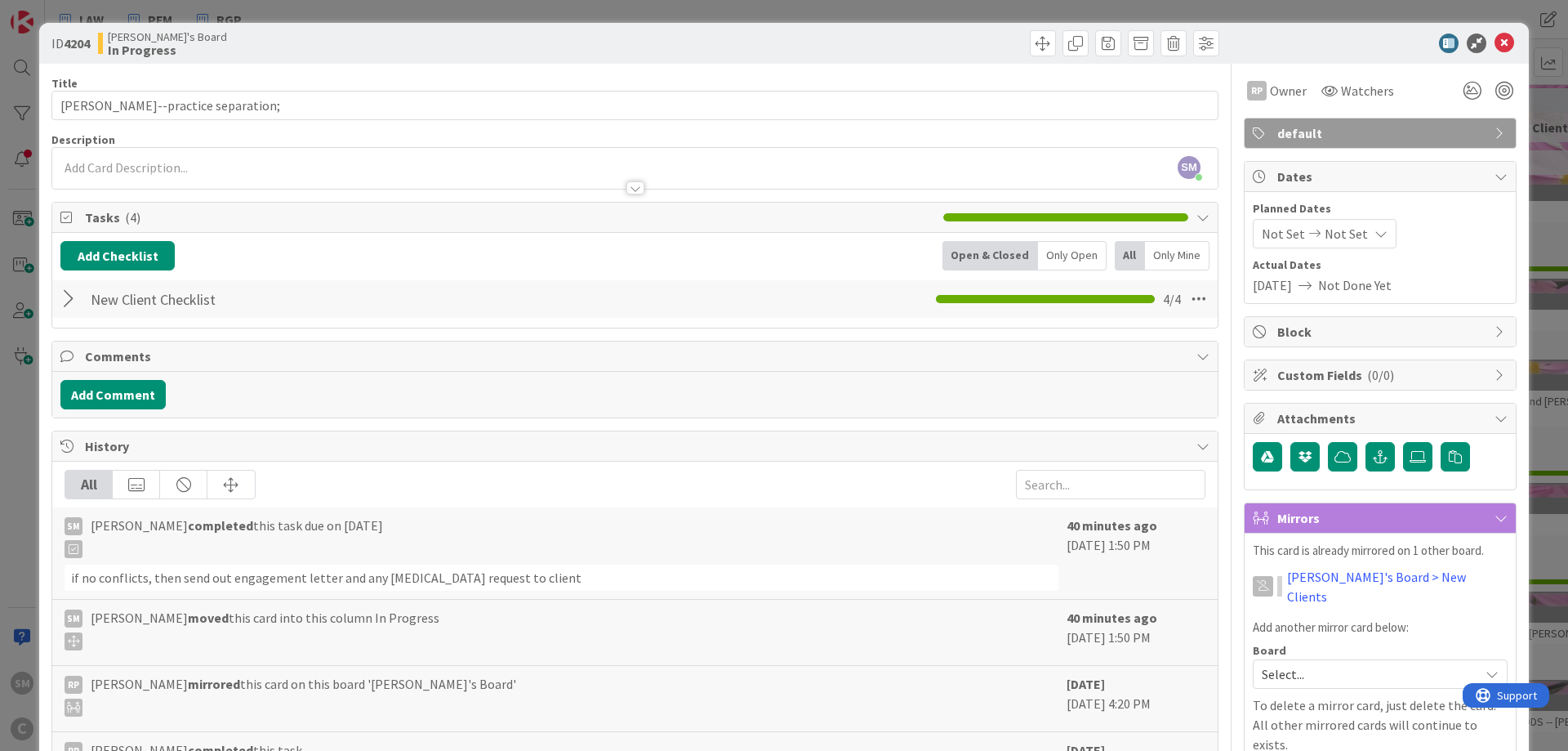
scroll to position [196, 0]
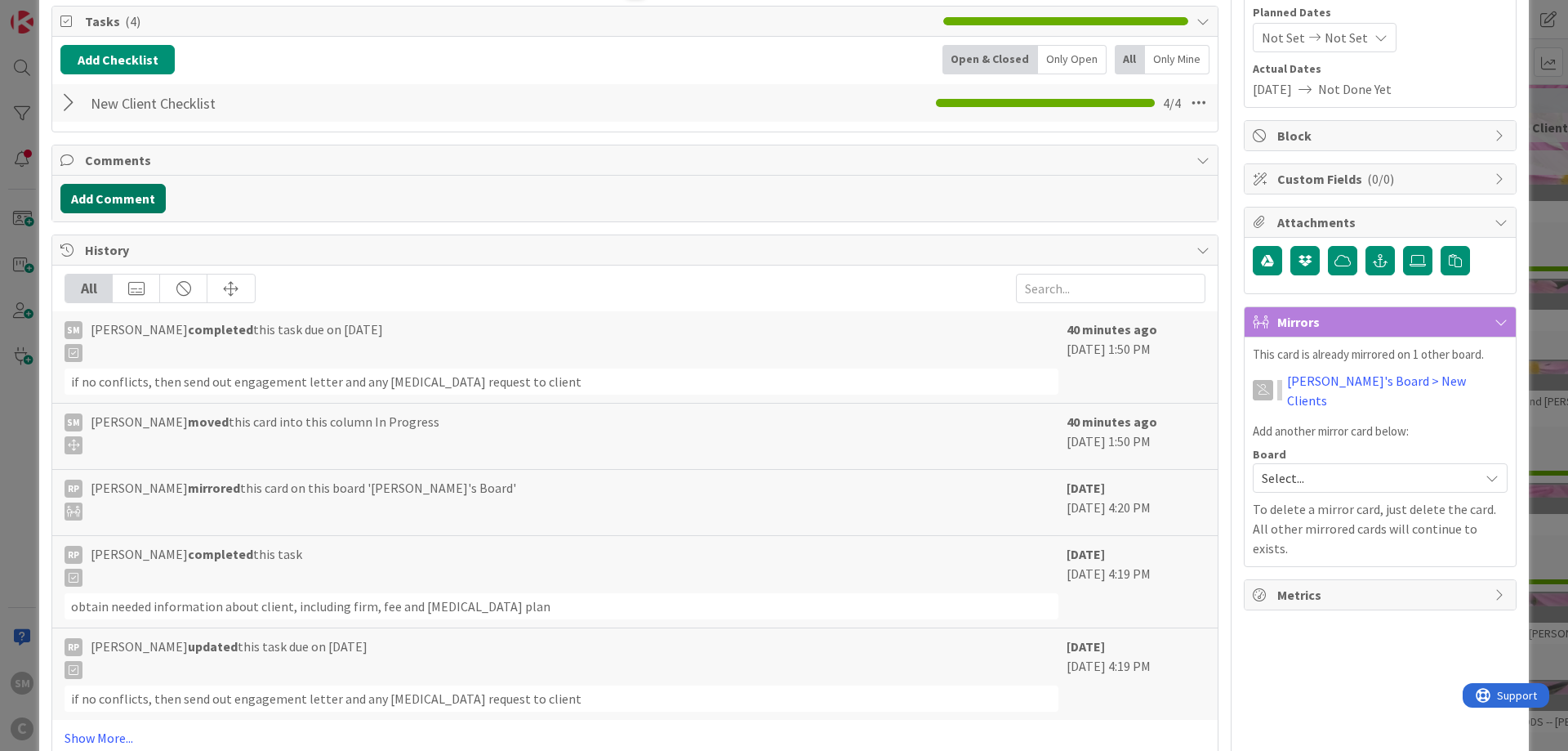
click at [144, 202] on button "Add Comment" at bounding box center [113, 199] width 106 height 30
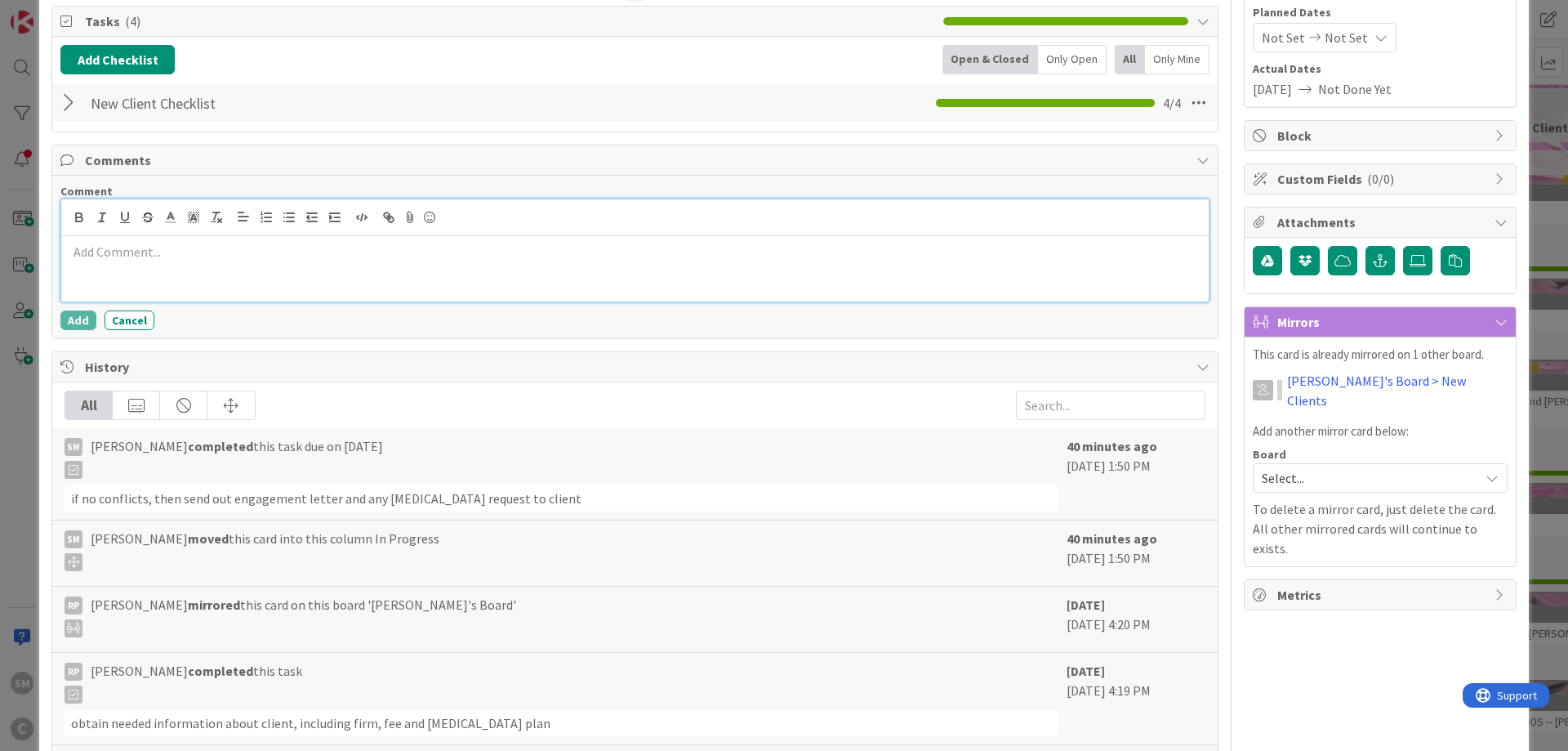
paste div
click at [150, 254] on p "Hello Richard – Erin Johnson signed her engagement letter. I created a matter i…" at bounding box center [635, 252] width 1135 height 19
click at [87, 322] on button "Add" at bounding box center [78, 321] width 36 height 20
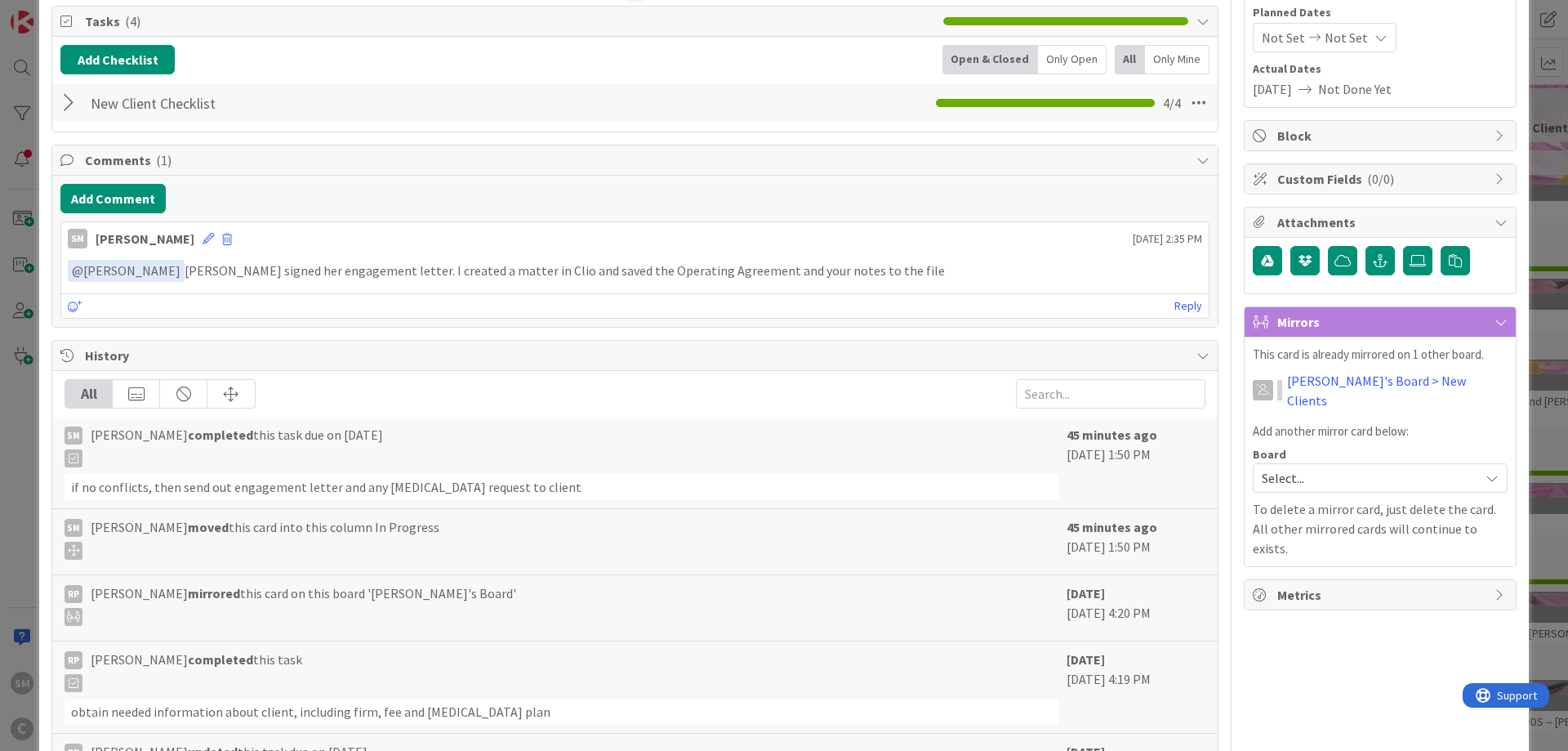
scroll to position [0, 0]
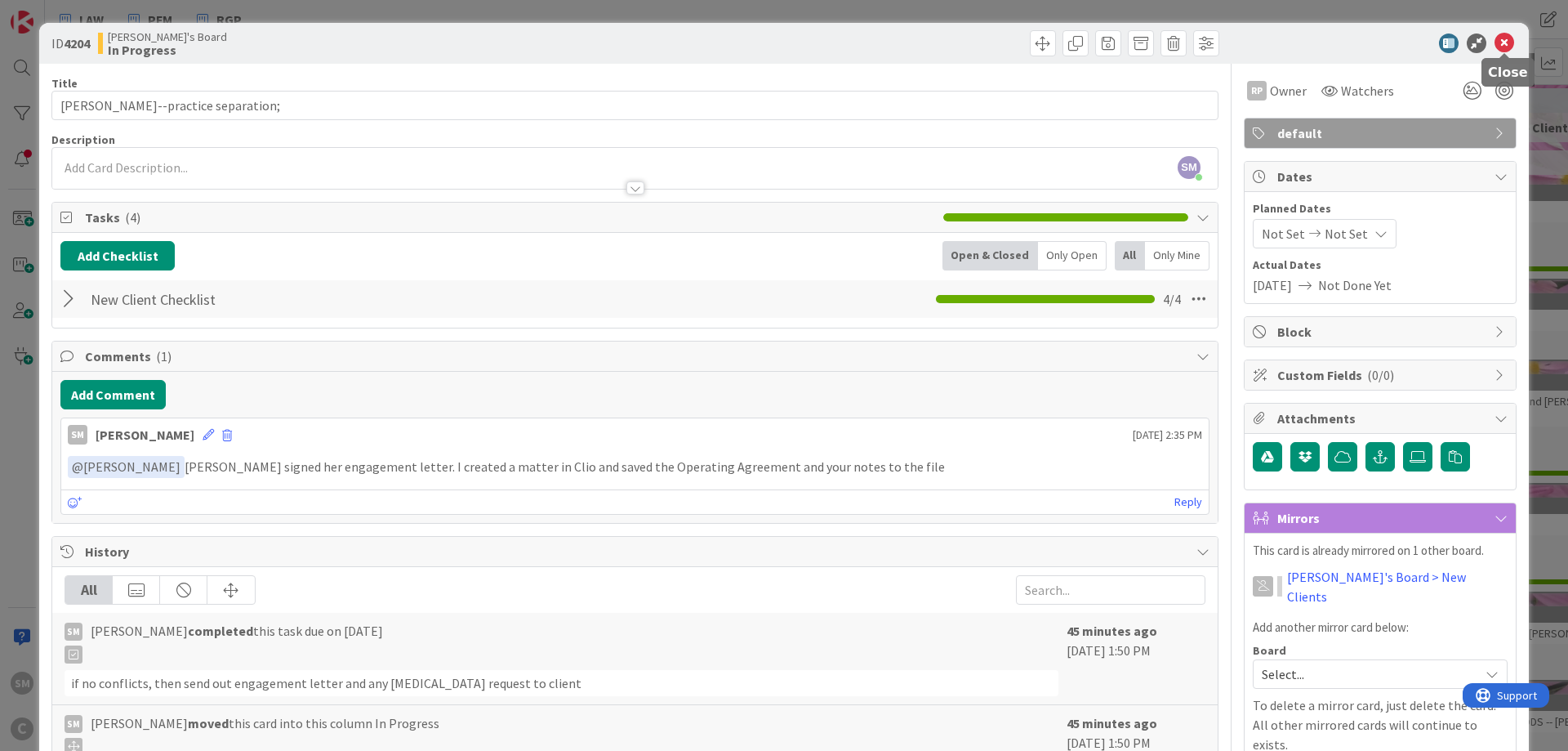
click at [1504, 36] on div "ID 4204 Samantha's Board In Progress" at bounding box center [784, 43] width 1490 height 40
click at [1504, 38] on icon at bounding box center [1504, 44] width 20 height 20
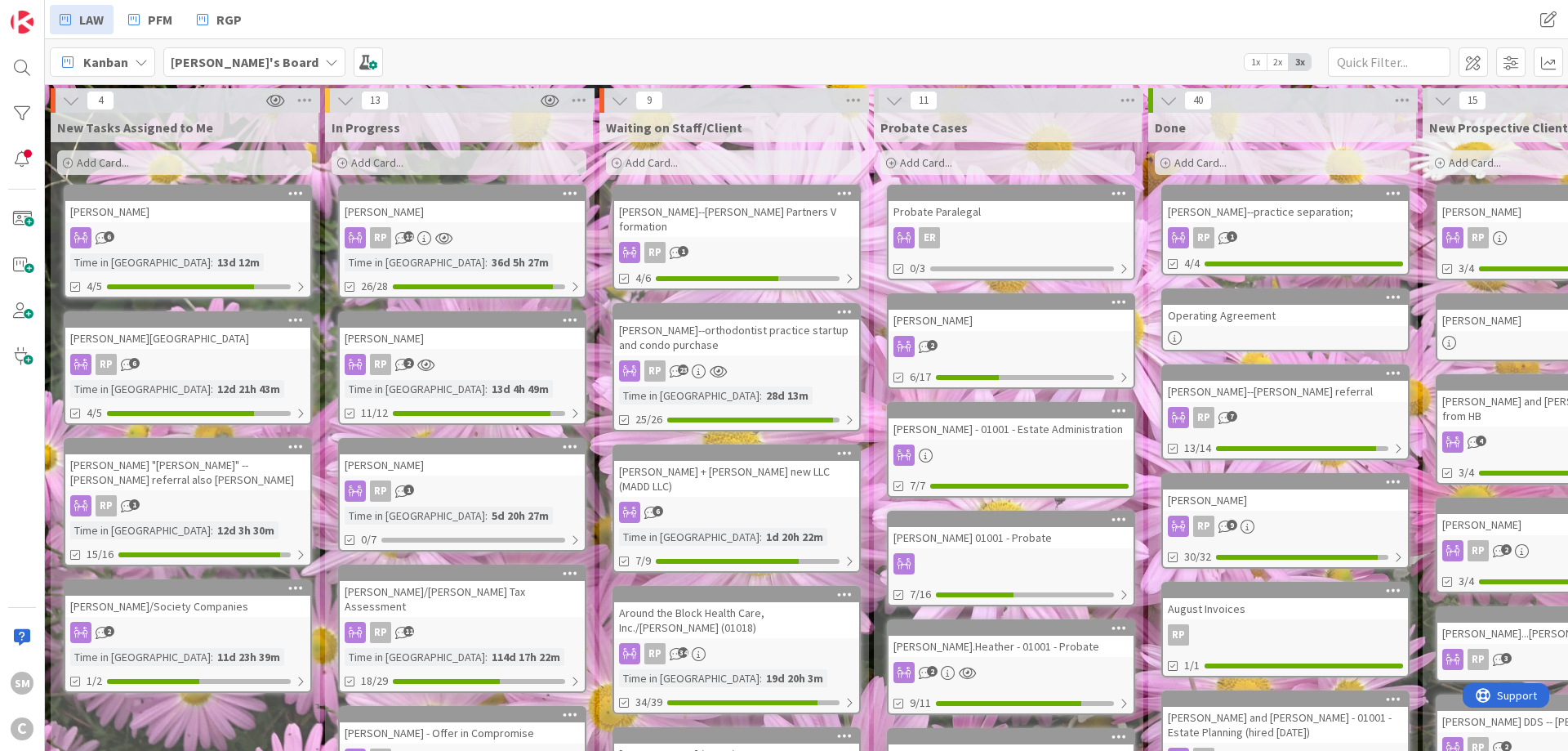
click at [757, 208] on div "[PERSON_NAME]--[PERSON_NAME] Partners V formation" at bounding box center [737, 219] width 245 height 36
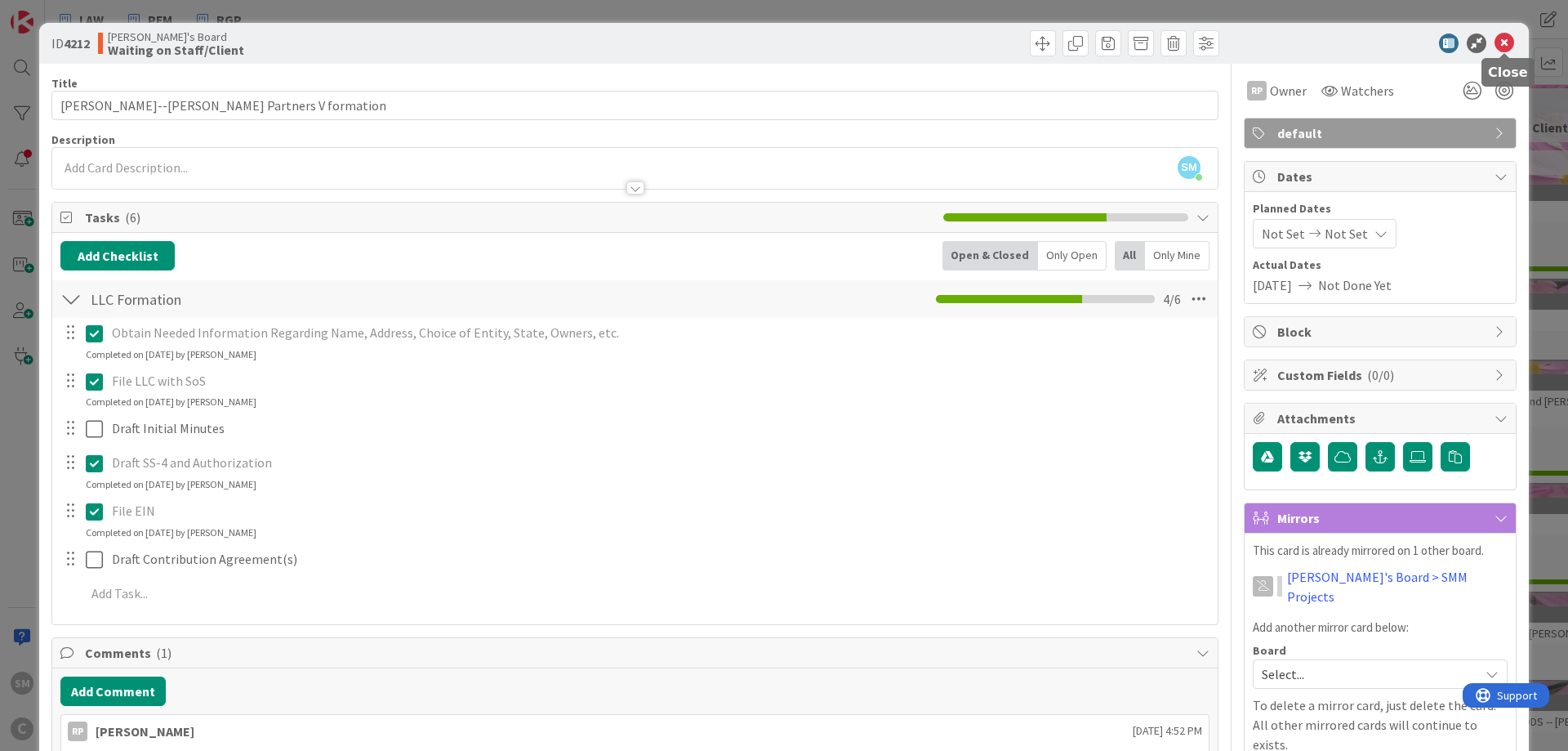
click at [1505, 36] on icon at bounding box center [1504, 44] width 20 height 20
